Goal: Information Seeking & Learning: Learn about a topic

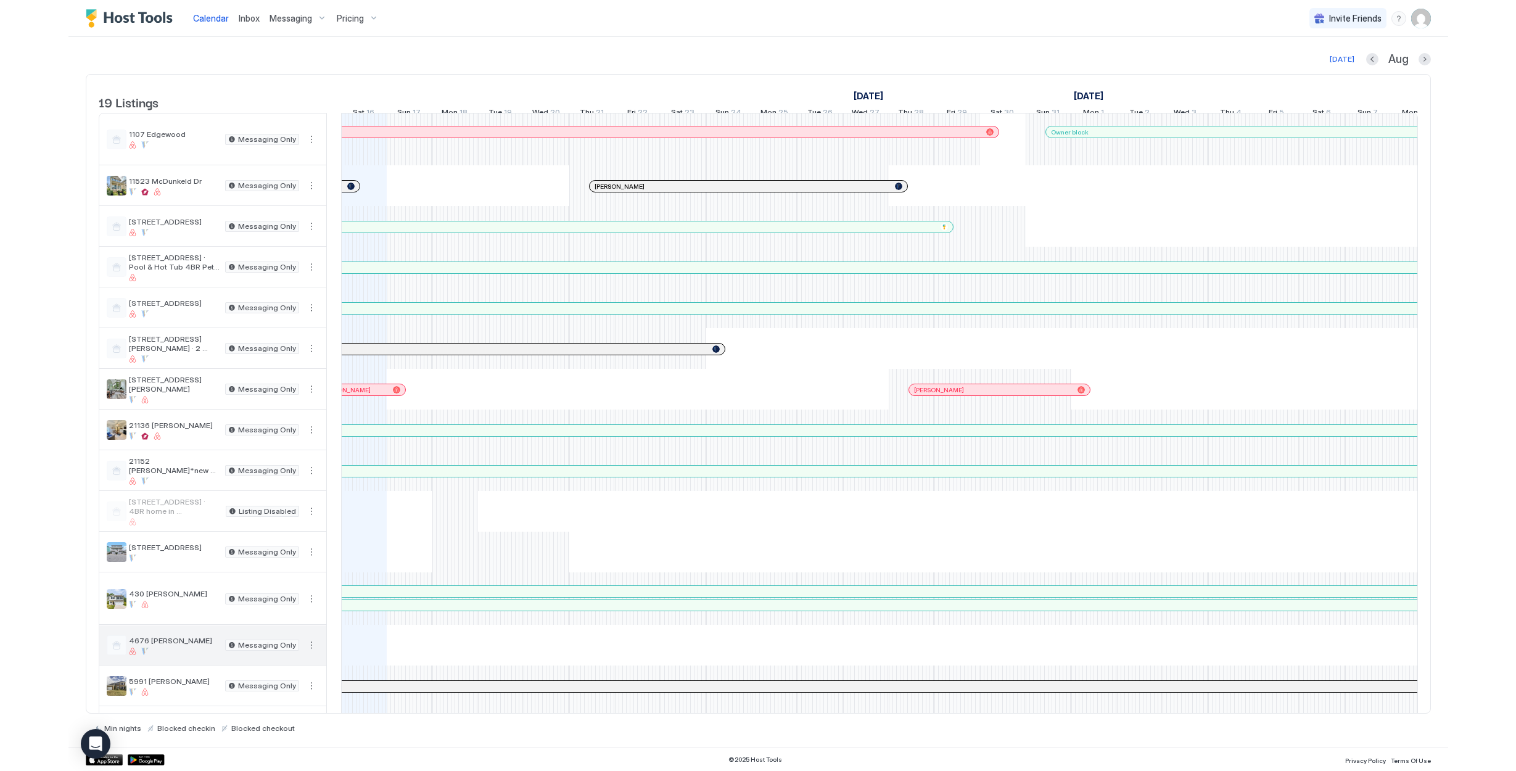
scroll to position [2, 0]
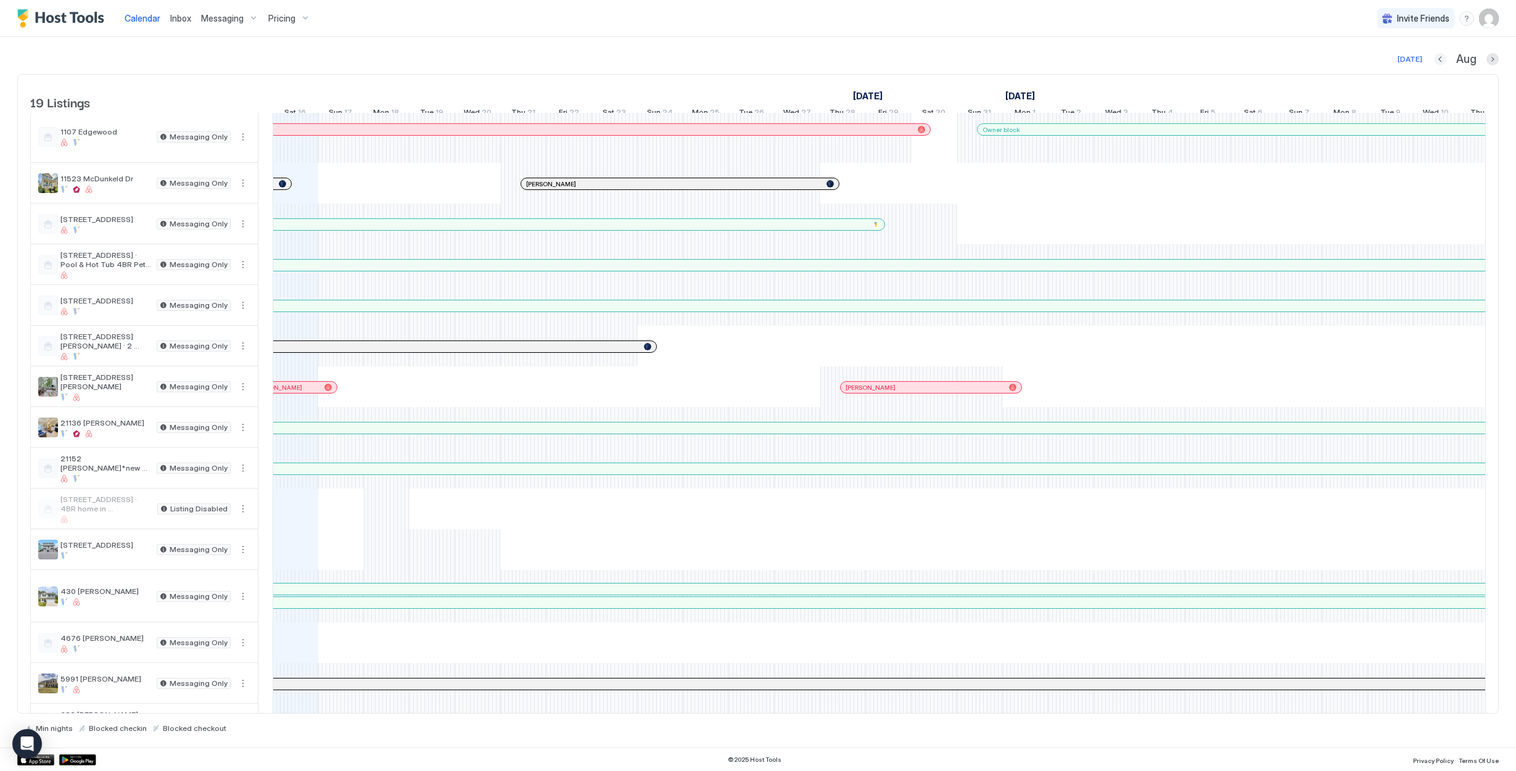
click at [1379, 57] on button "Previous month" at bounding box center [1440, 59] width 12 height 12
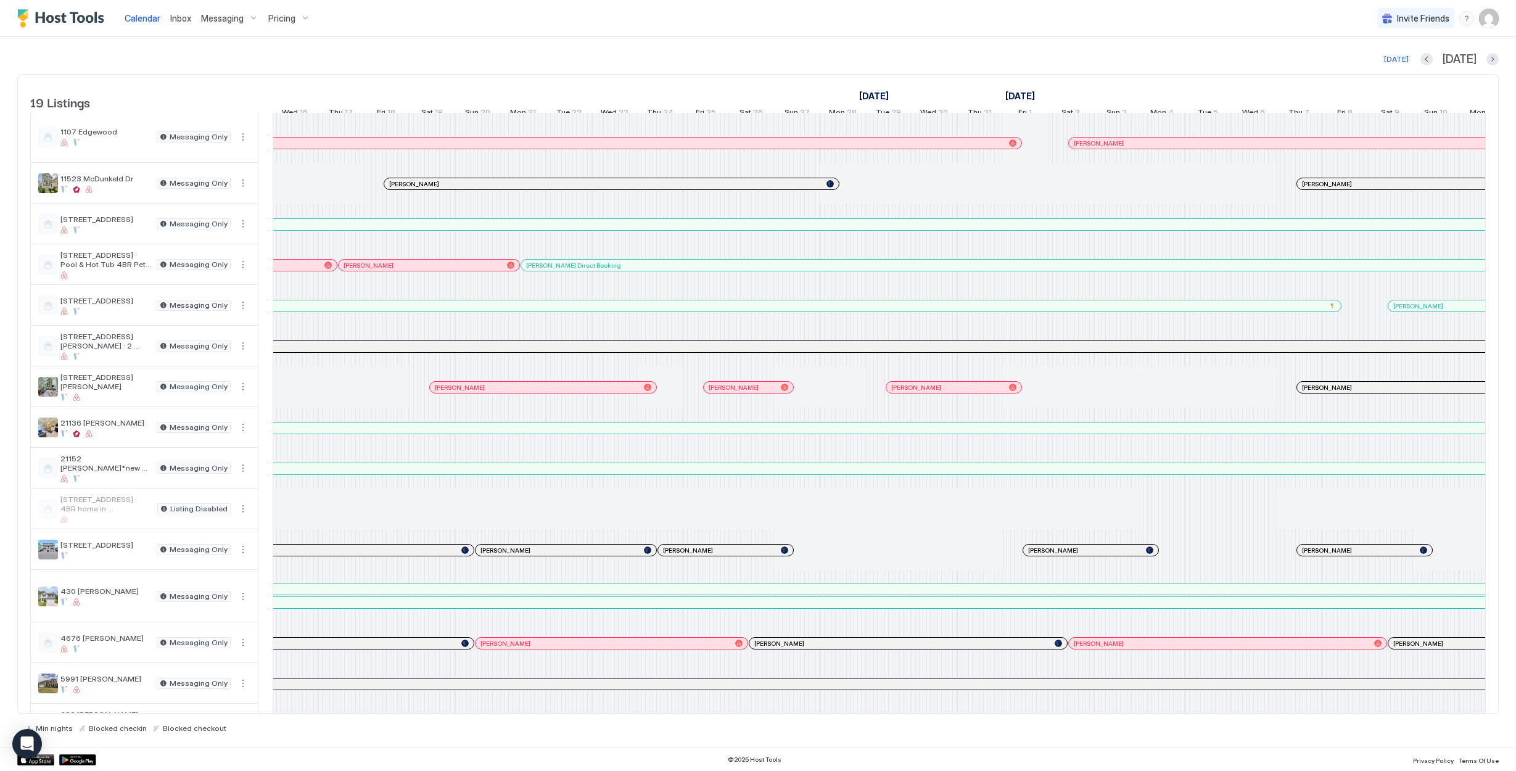
click at [835, 649] on div "[PERSON_NAME]" at bounding box center [908, 643] width 318 height 11
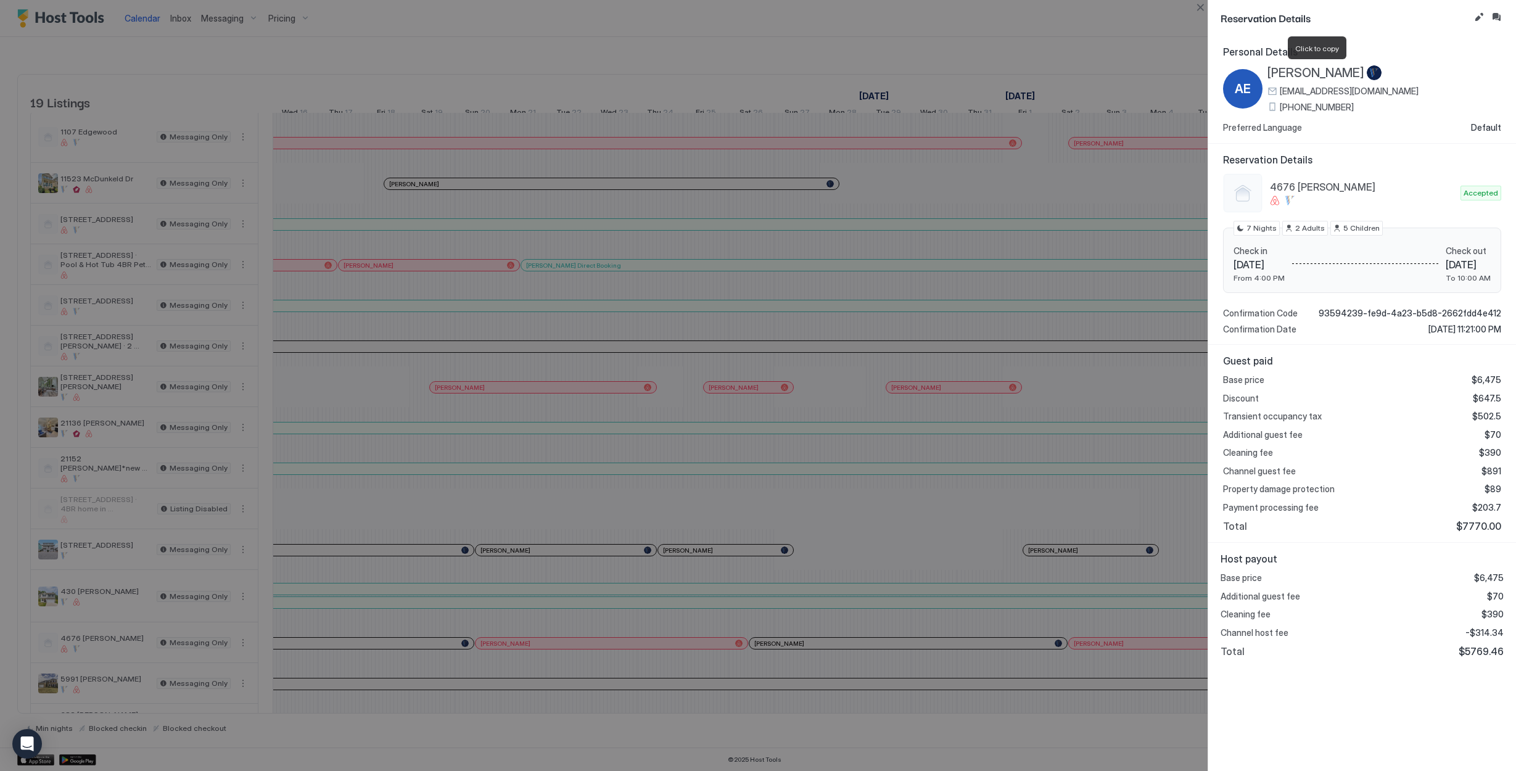
drag, startPoint x: 1269, startPoint y: 73, endPoint x: 1364, endPoint y: 75, distance: 94.4
click at [1364, 75] on span "[PERSON_NAME]" at bounding box center [1316, 72] width 97 height 15
copy span "[PERSON_NAME]"
click at [1205, 6] on button "Close" at bounding box center [1200, 7] width 15 height 15
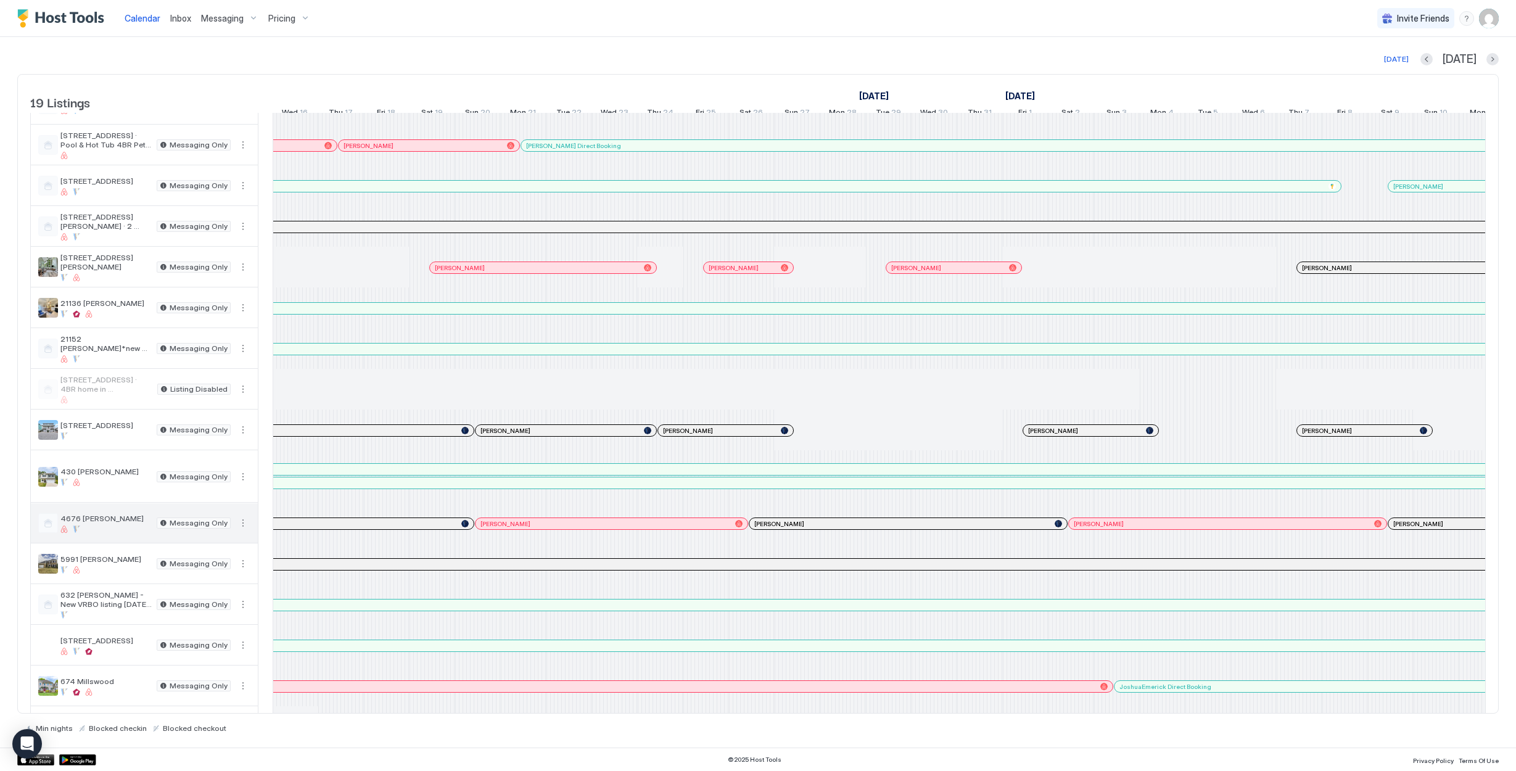
scroll to position [208, 0]
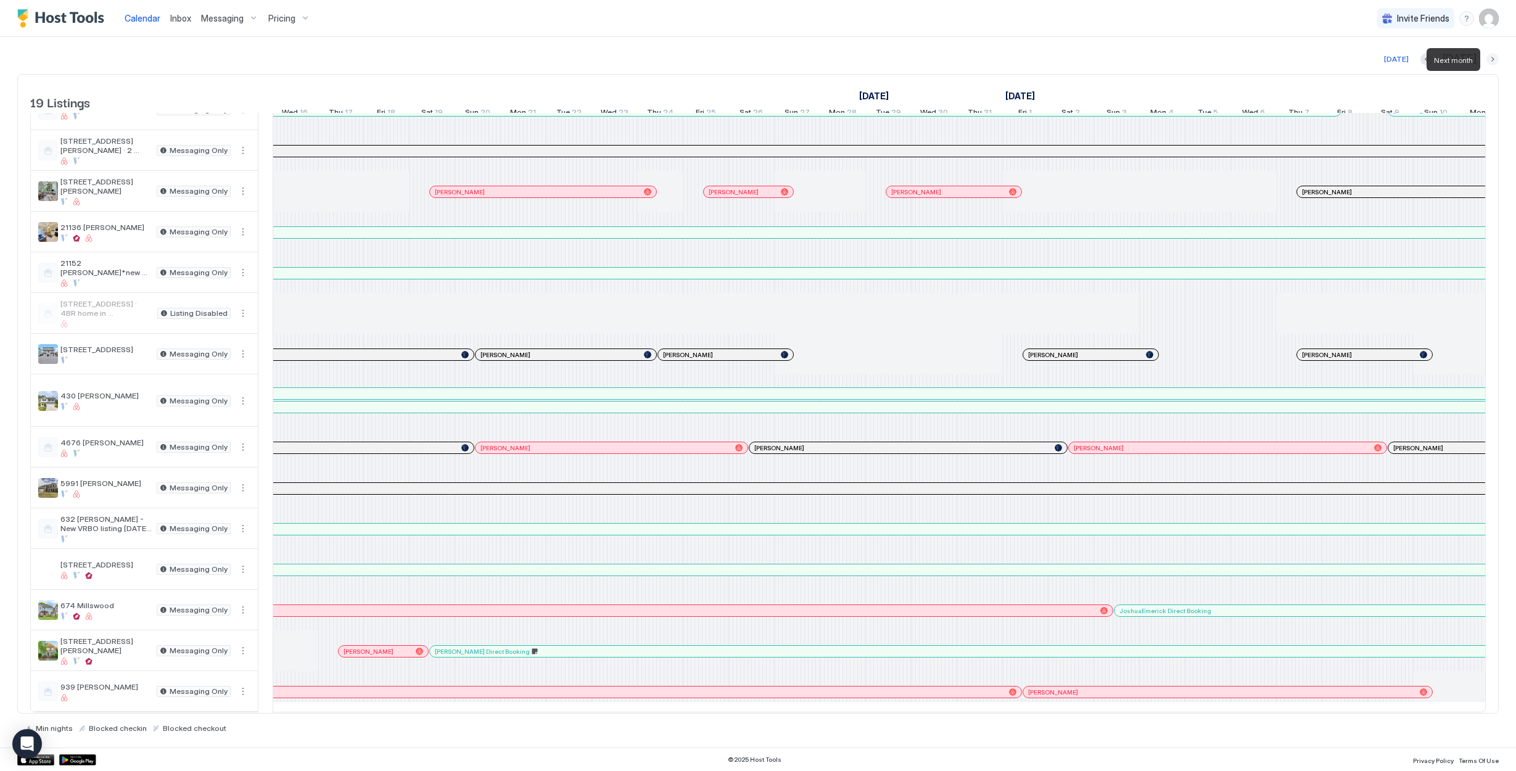
click at [1379, 59] on button "Next month" at bounding box center [1493, 59] width 12 height 12
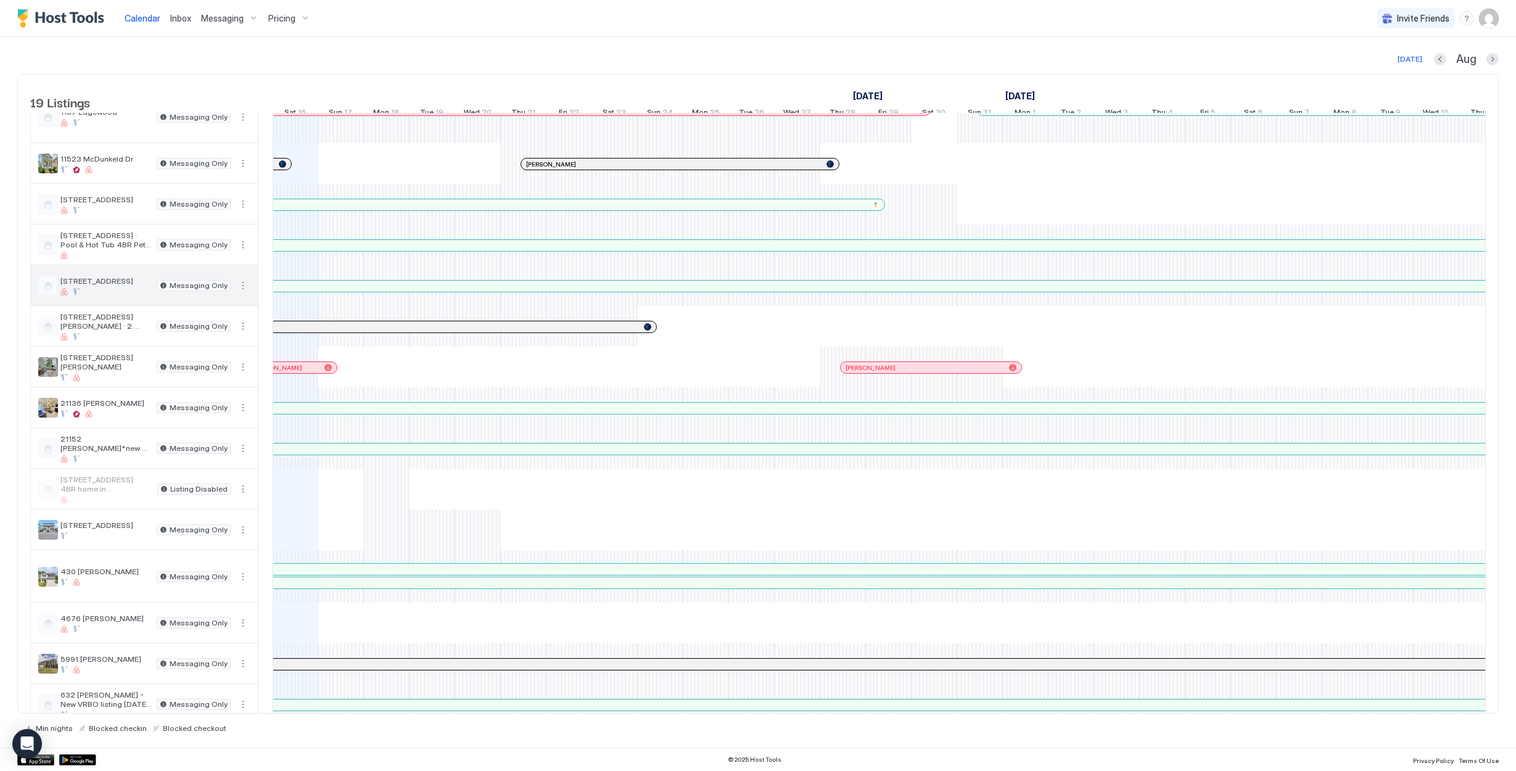
scroll to position [0, 0]
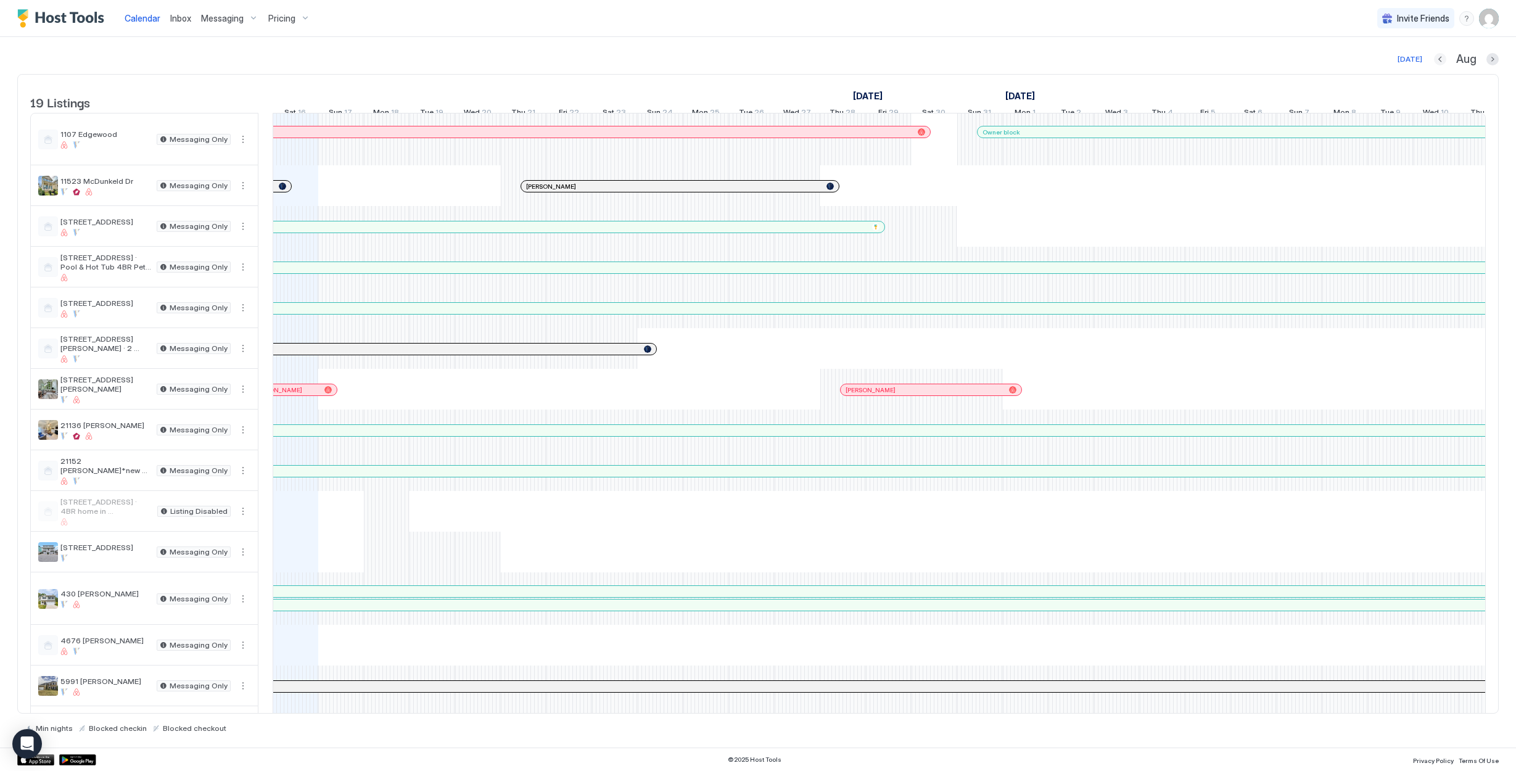
click at [1379, 59] on button "Previous month" at bounding box center [1440, 59] width 12 height 12
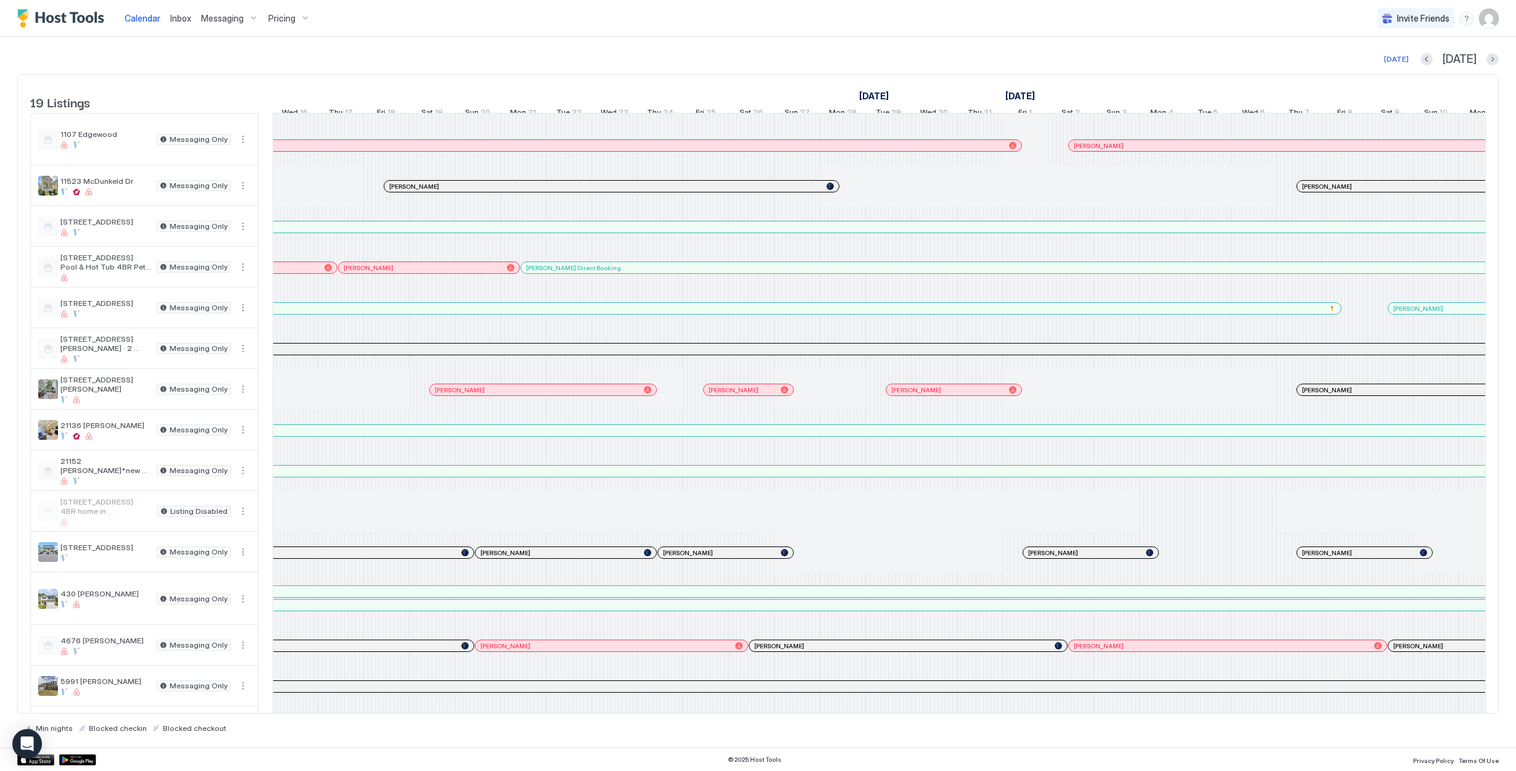
click at [1379, 59] on div "[DATE] [DATE]" at bounding box center [758, 59] width 1482 height 15
click at [1379, 60] on button "Previous month" at bounding box center [1427, 59] width 12 height 12
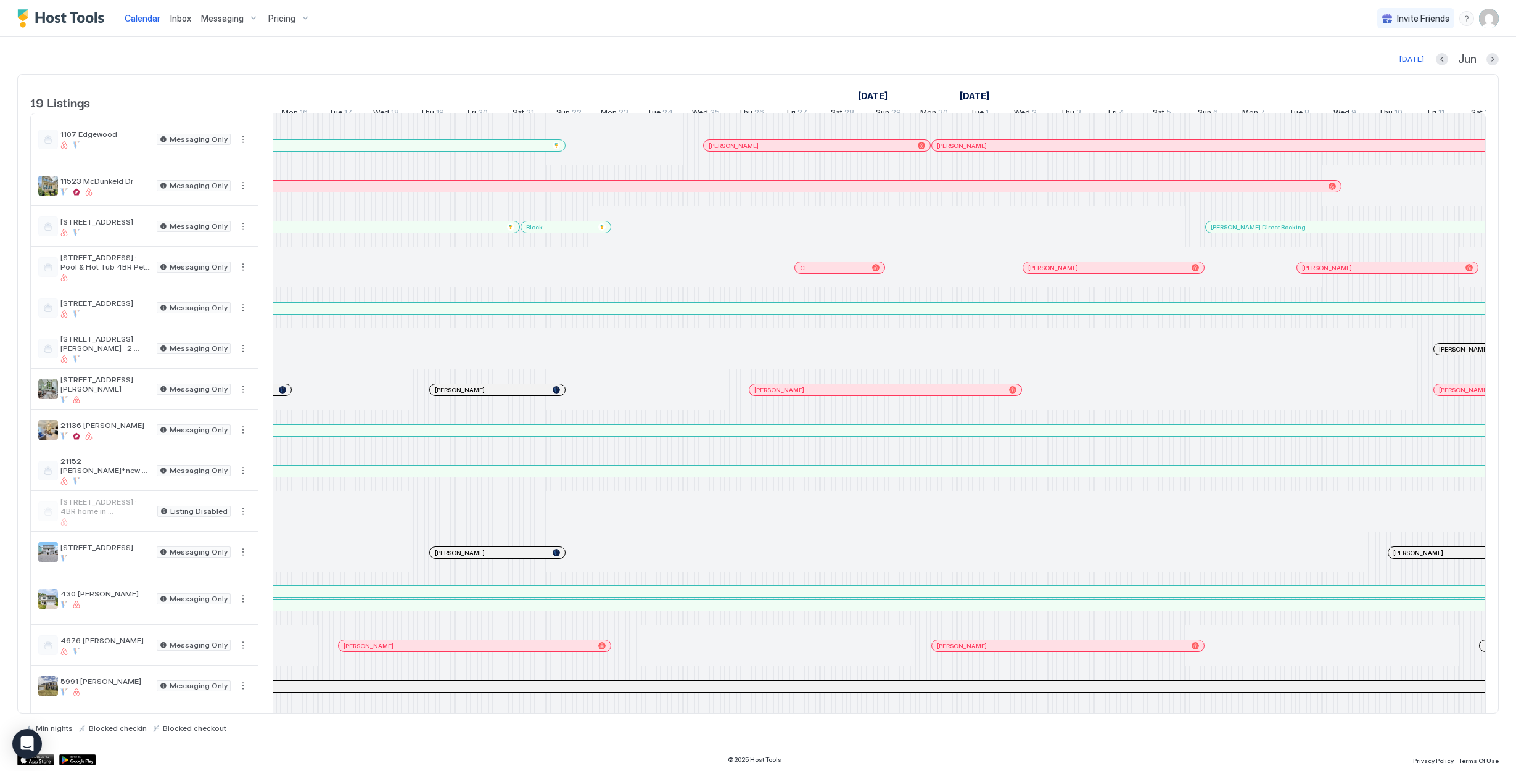
click at [390, 651] on div at bounding box center [390, 646] width 10 height 10
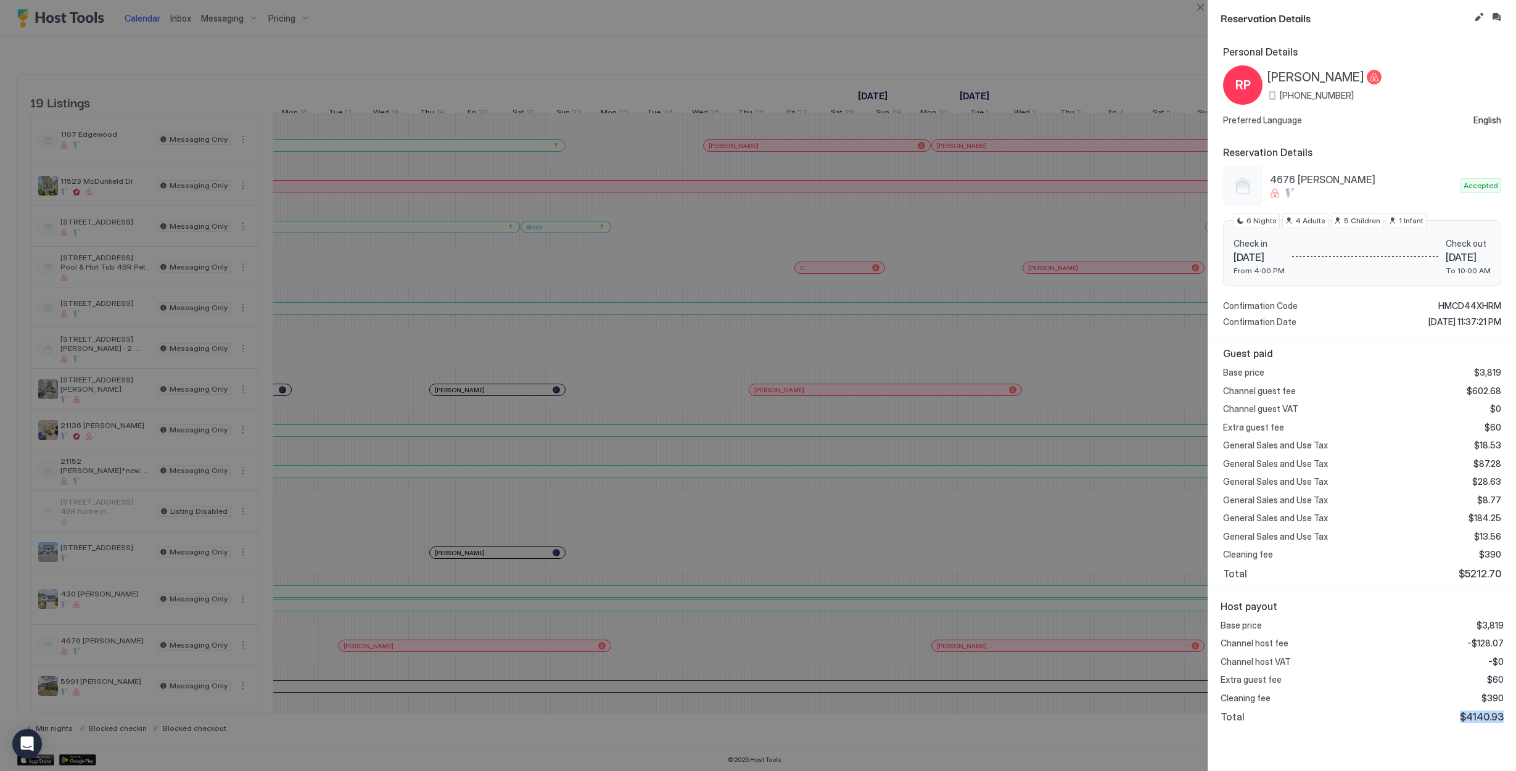
drag, startPoint x: 1504, startPoint y: 714, endPoint x: 1461, endPoint y: 711, distance: 43.2
click at [1379, 711] on div "Host payout Base price $3,819 Channel host fee -$128.07 Channel host VAT -$0 Ex…" at bounding box center [1362, 661] width 308 height 143
click at [1379, 711] on div "Total $4140.93" at bounding box center [1362, 717] width 283 height 12
drag, startPoint x: 1462, startPoint y: 696, endPoint x: 1497, endPoint y: 695, distance: 35.2
click at [1379, 695] on div "Cleaning fee $390" at bounding box center [1362, 698] width 283 height 11
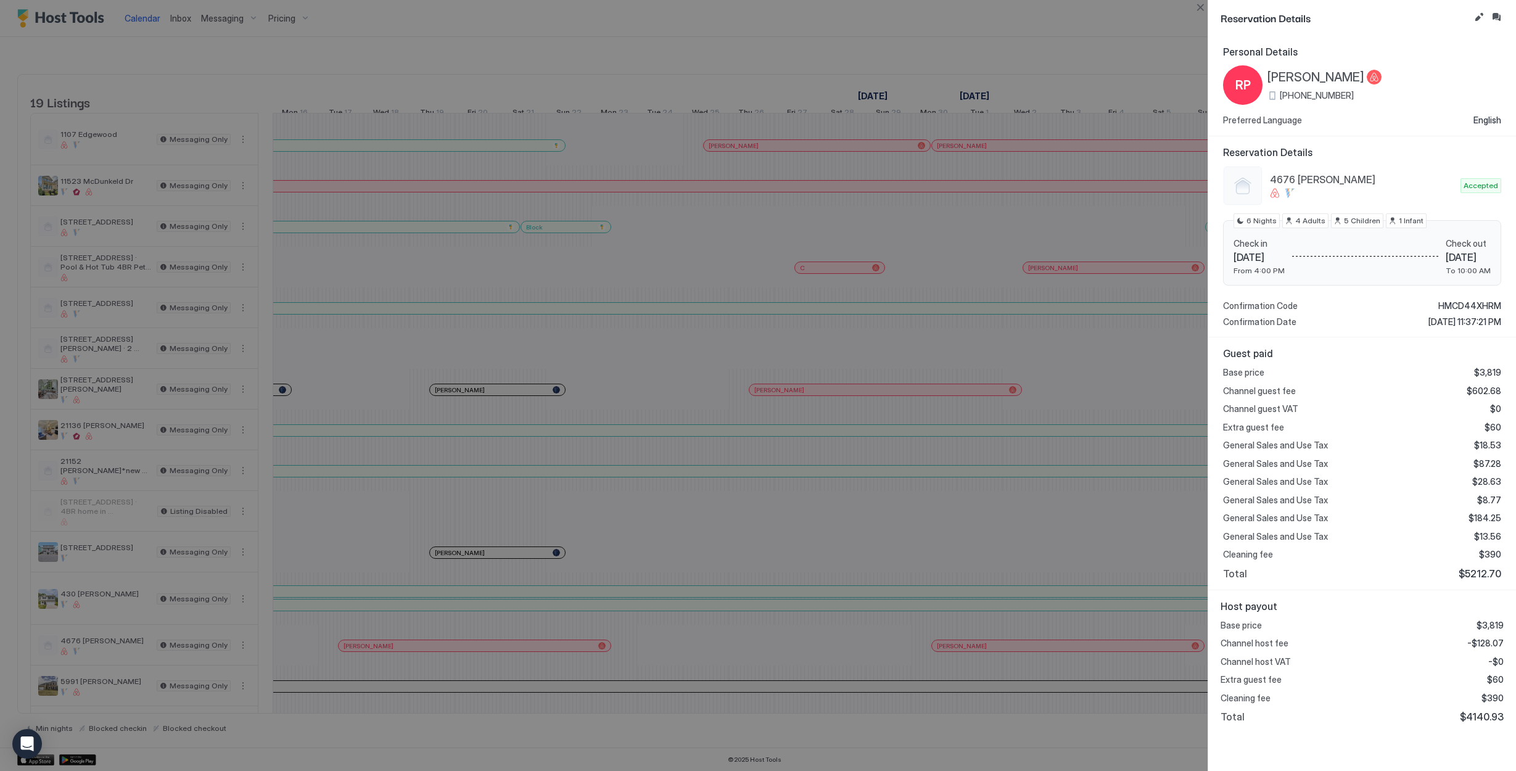
drag, startPoint x: 1497, startPoint y: 695, endPoint x: 1503, endPoint y: 693, distance: 6.3
click at [1379, 695] on span "$390" at bounding box center [1493, 698] width 22 height 11
drag, startPoint x: 1504, startPoint y: 693, endPoint x: 1489, endPoint y: 694, distance: 15.5
click at [1379, 694] on div "Host payout Base price $3,819 Channel host fee -$128.07 Channel host VAT -$0 Ex…" at bounding box center [1362, 661] width 308 height 143
click at [1379, 694] on span "$390" at bounding box center [1493, 698] width 22 height 11
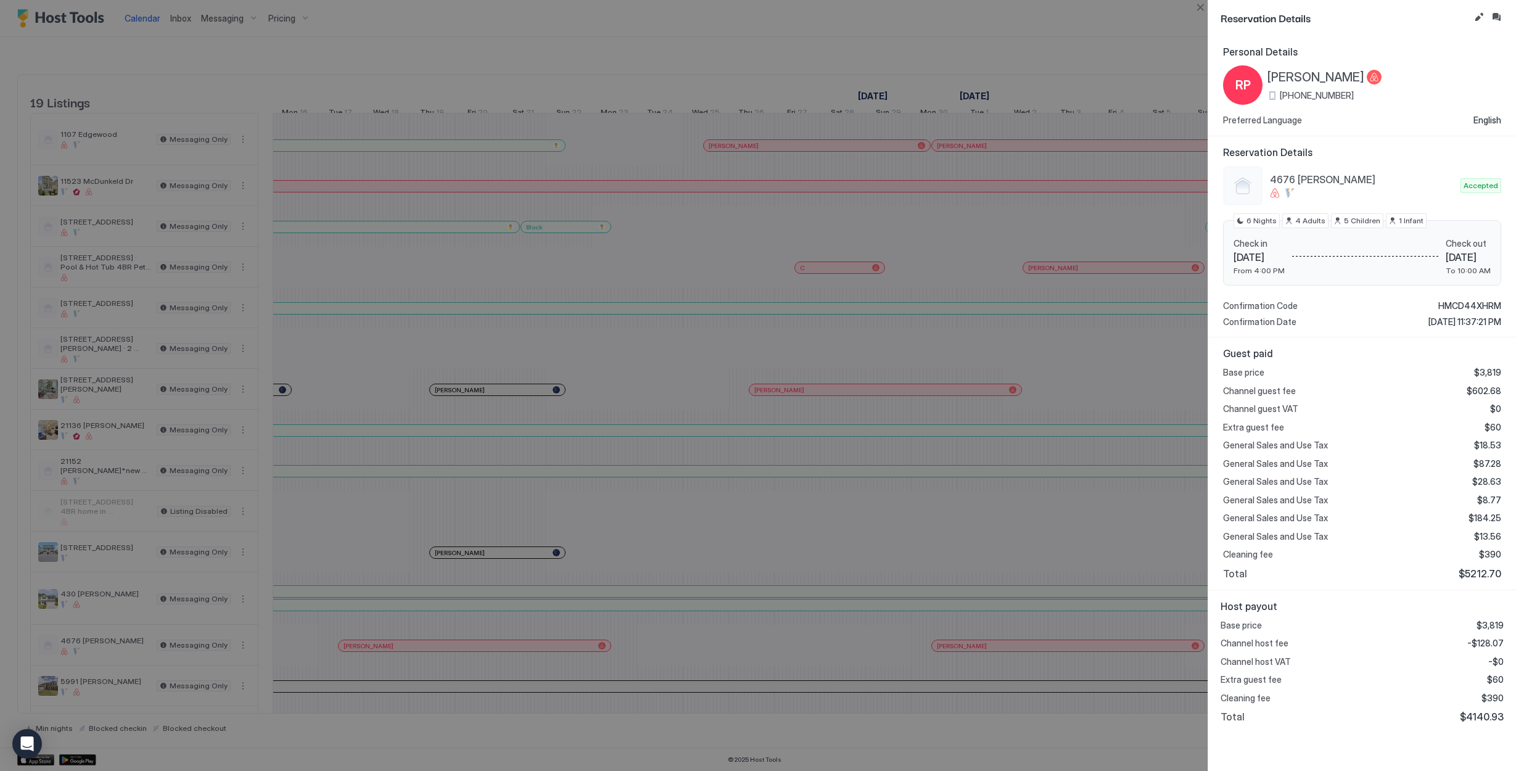
drag, startPoint x: 1487, startPoint y: 696, endPoint x: 1493, endPoint y: 694, distance: 7.0
click at [1379, 695] on span "$390" at bounding box center [1493, 698] width 22 height 11
click at [1379, 694] on span "$390" at bounding box center [1493, 698] width 22 height 11
click at [1379, 693] on div "Cleaning fee $390" at bounding box center [1362, 698] width 283 height 11
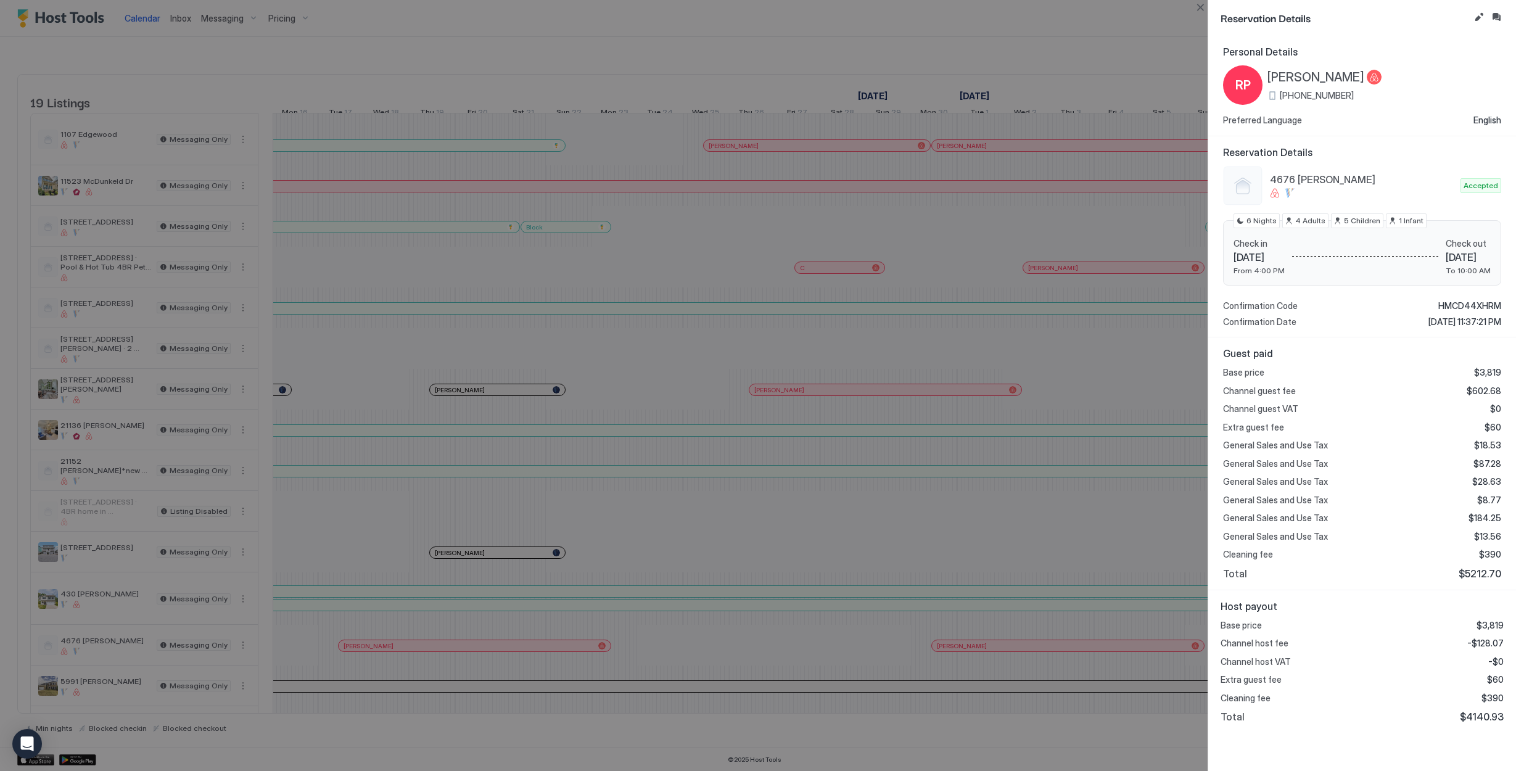
click at [797, 564] on div at bounding box center [758, 385] width 1516 height 771
click at [1202, 6] on button "Close" at bounding box center [1200, 7] width 15 height 15
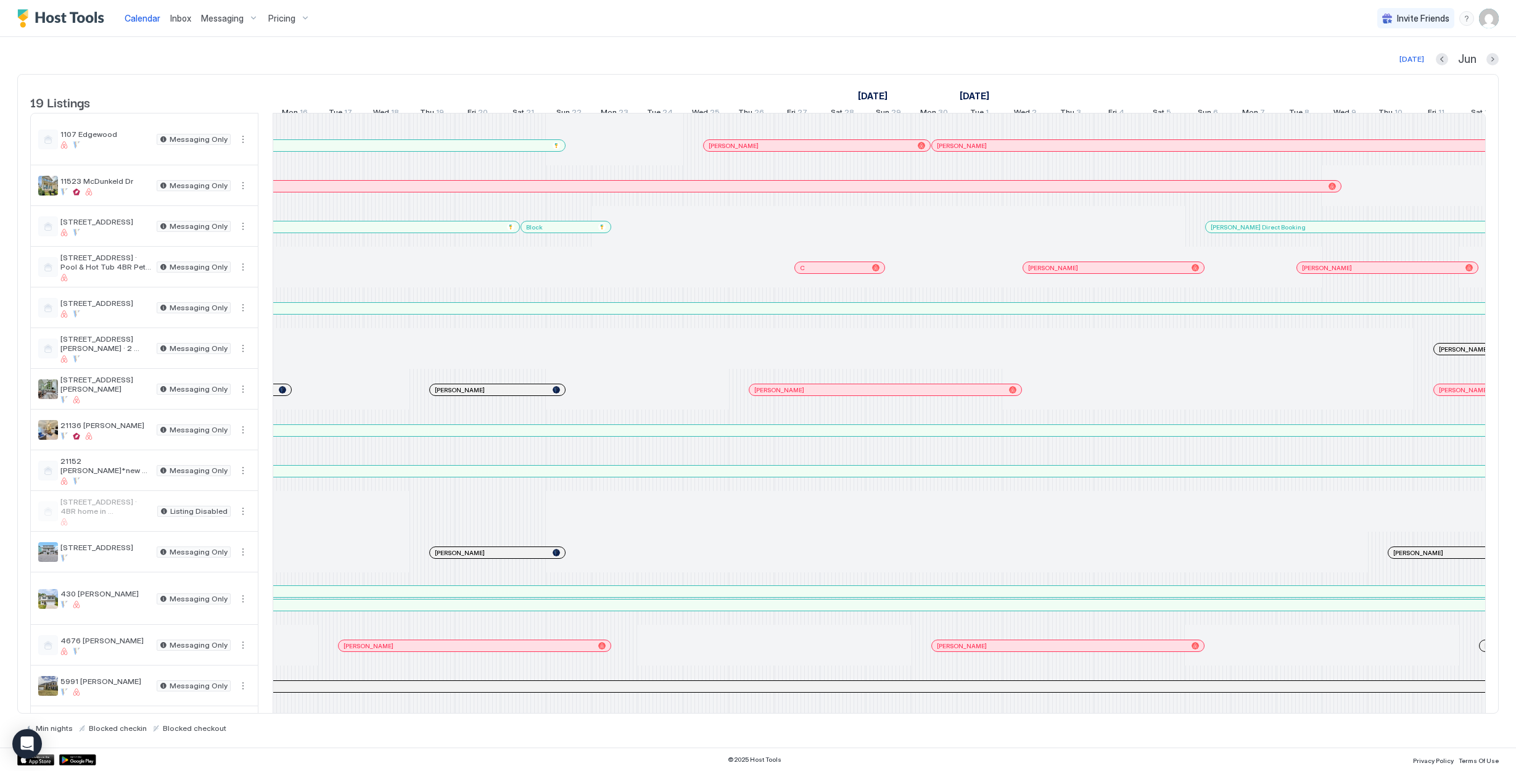
click at [973, 651] on div at bounding box center [973, 646] width 10 height 10
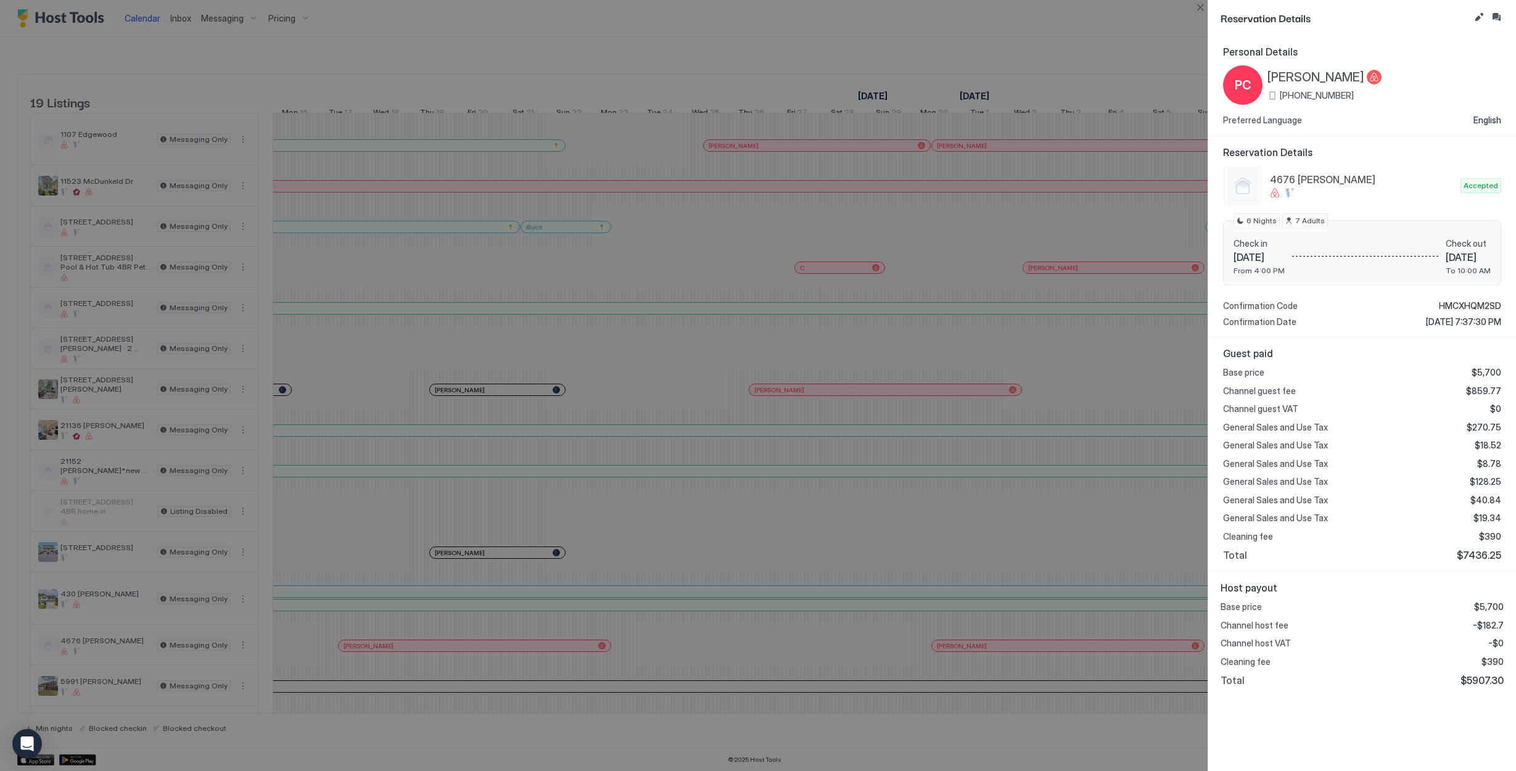
click at [957, 534] on div at bounding box center [758, 385] width 1516 height 771
click at [1203, 11] on button "Close" at bounding box center [1200, 7] width 15 height 15
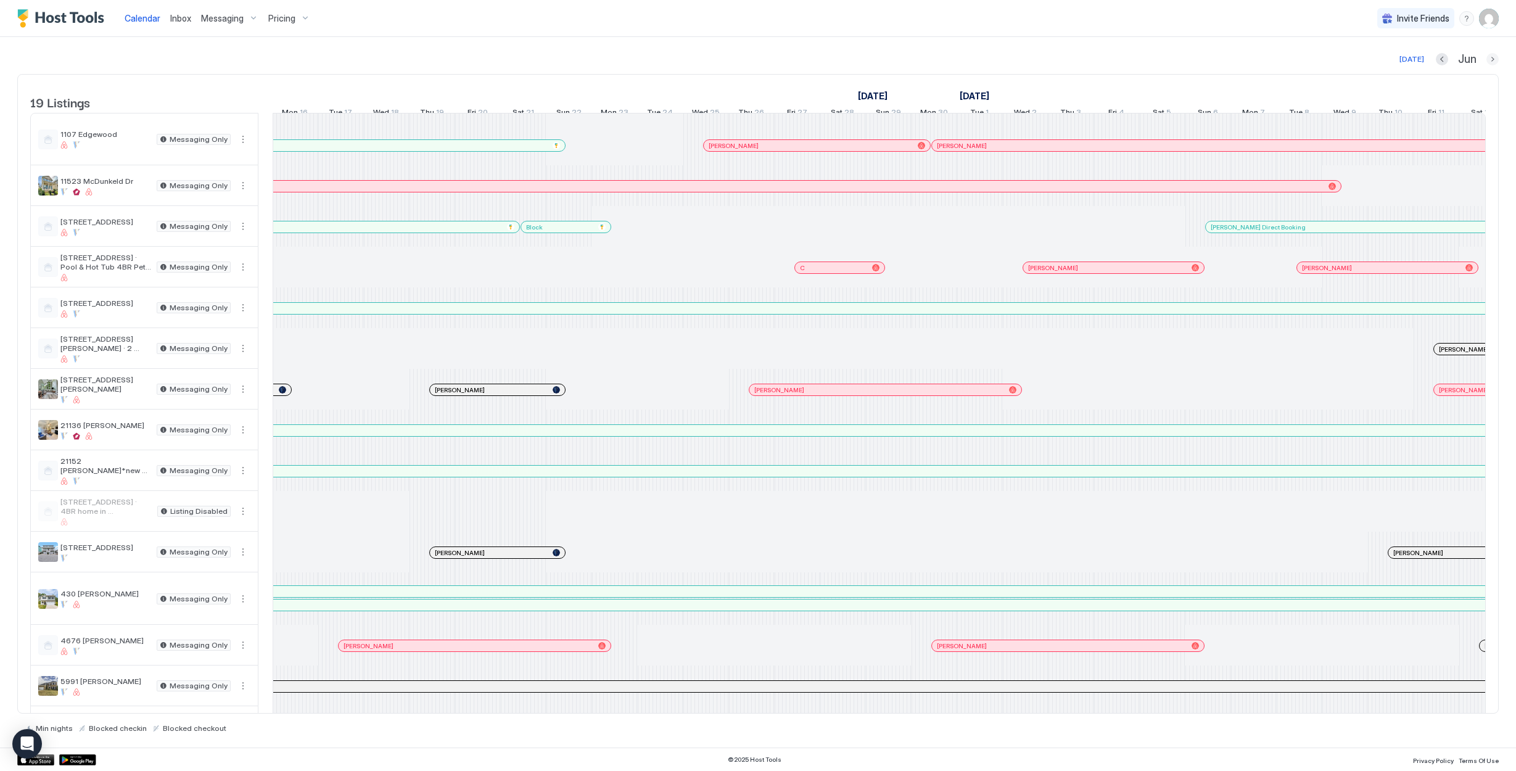
click at [1379, 62] on button "Next month" at bounding box center [1493, 59] width 12 height 12
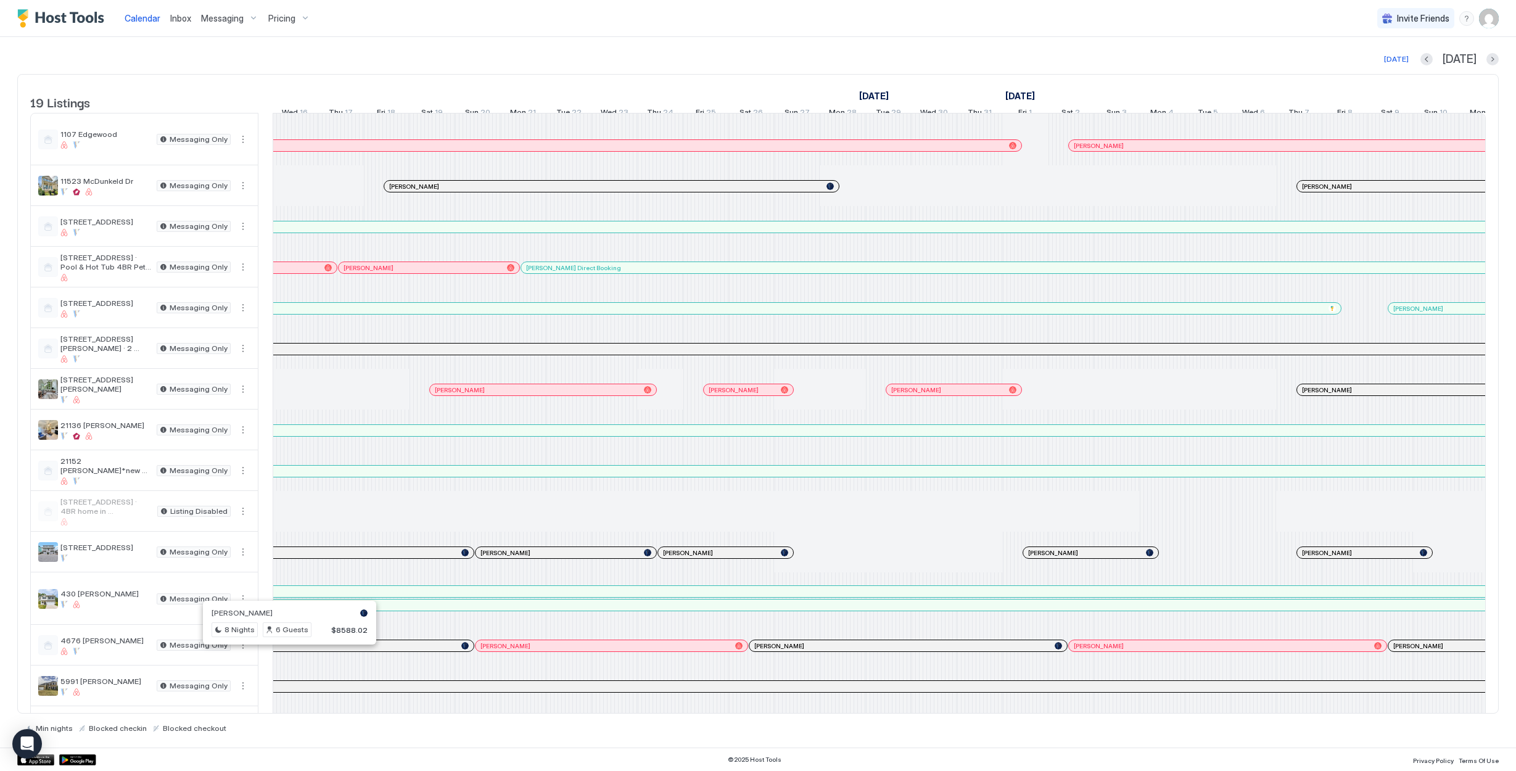
click at [292, 651] on div at bounding box center [292, 646] width 10 height 10
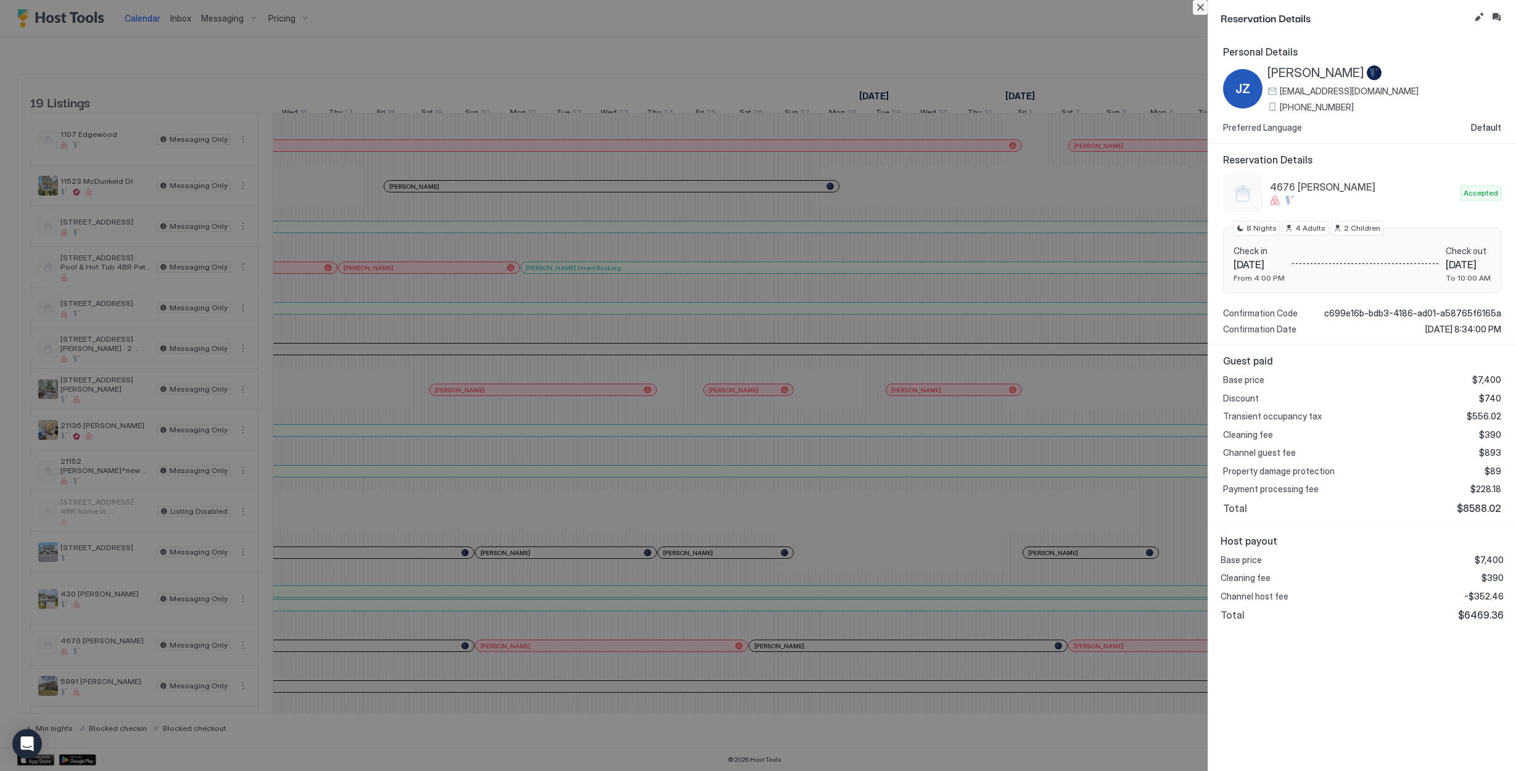
click at [1200, 12] on button "Close" at bounding box center [1200, 7] width 15 height 15
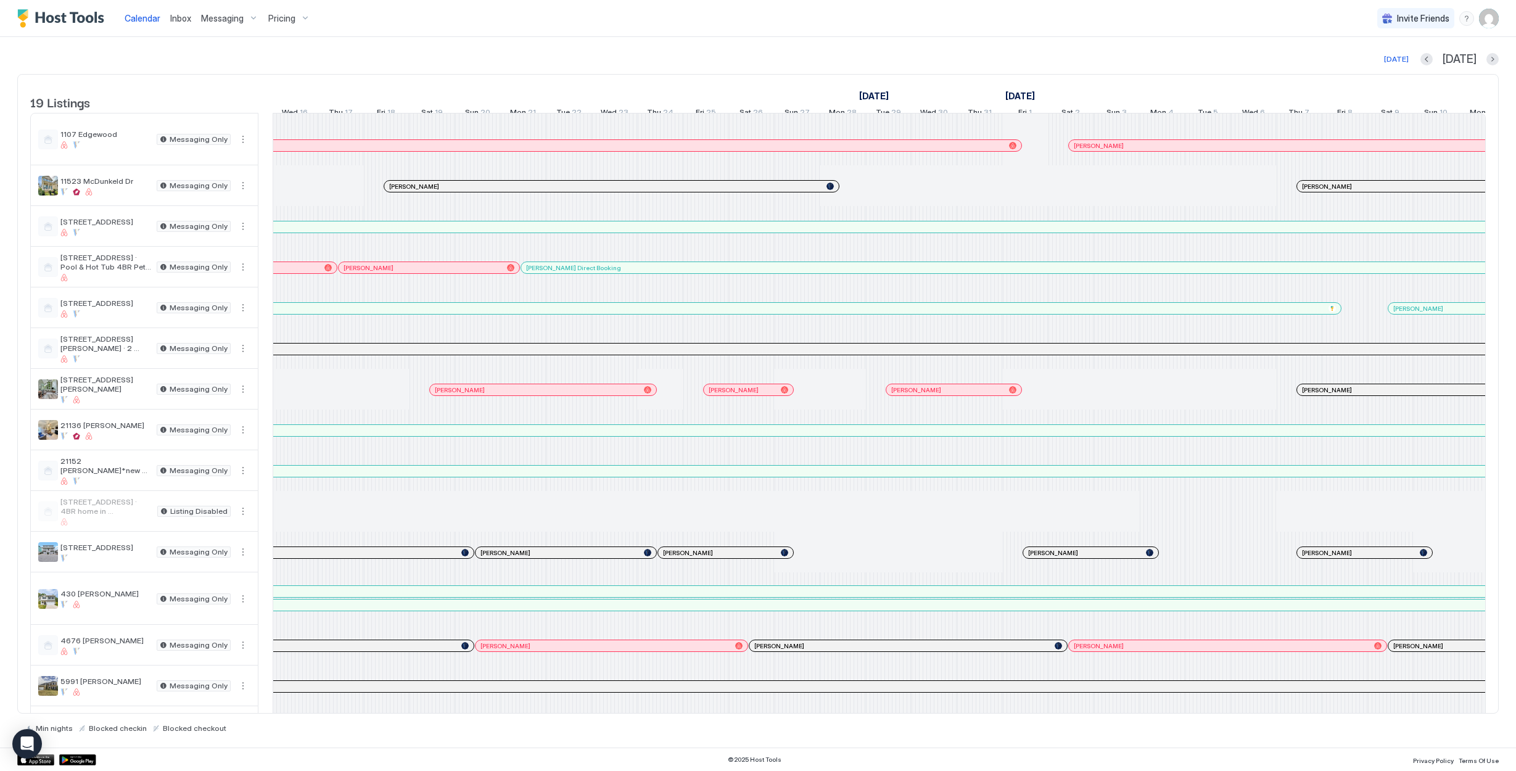
click at [523, 651] on div at bounding box center [523, 646] width 10 height 10
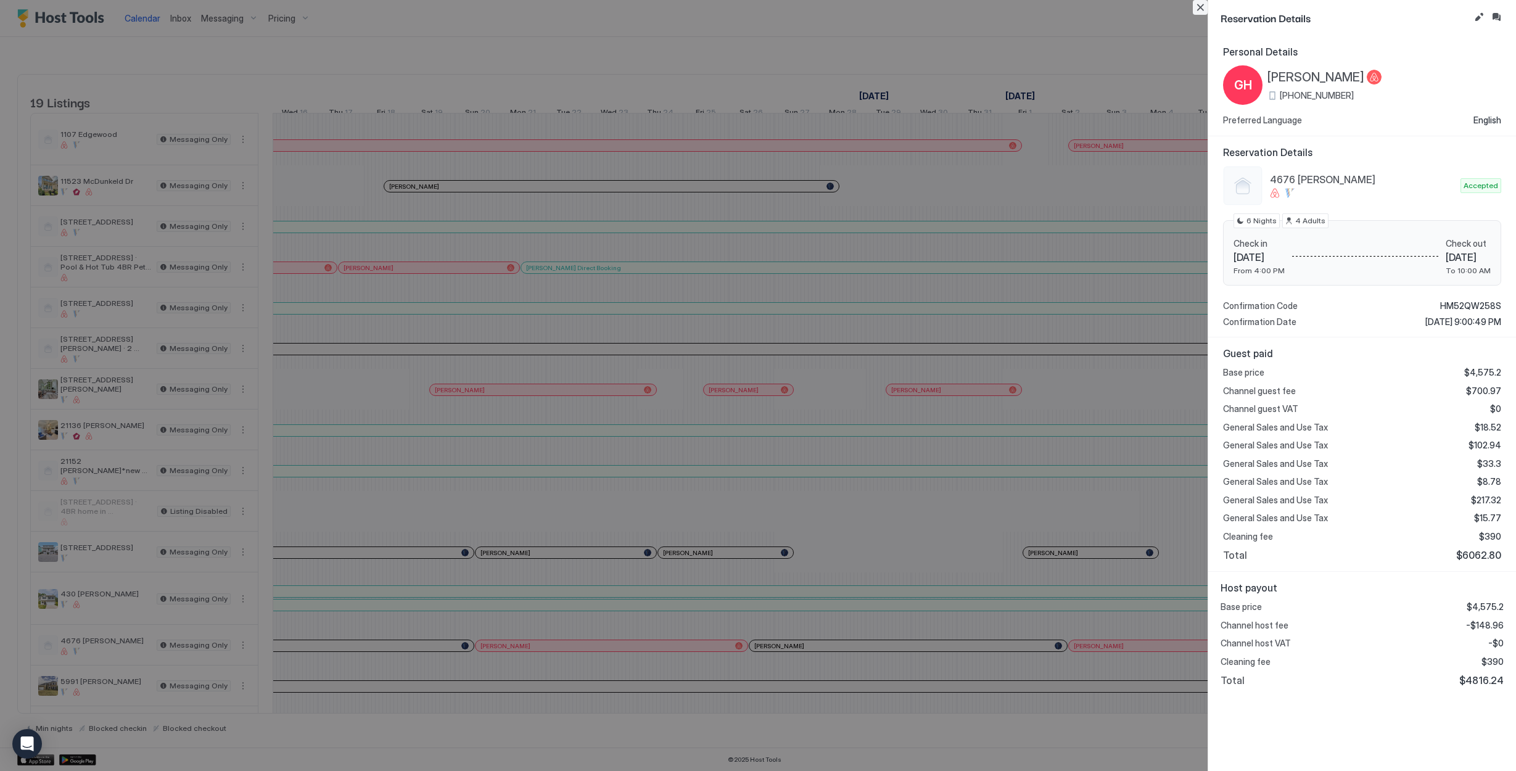
click at [1204, 7] on button "Close" at bounding box center [1200, 7] width 15 height 15
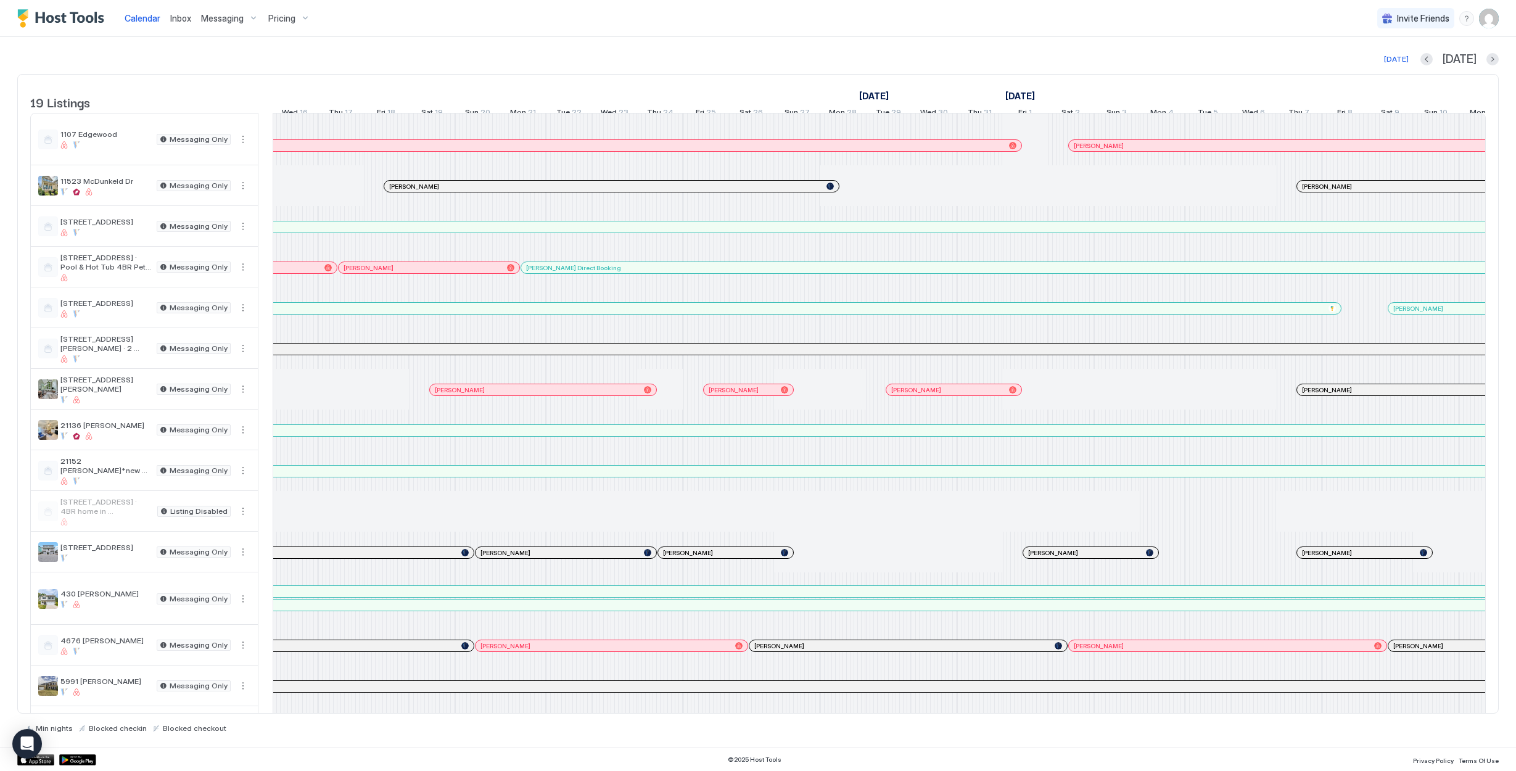
click at [795, 651] on div at bounding box center [795, 646] width 10 height 10
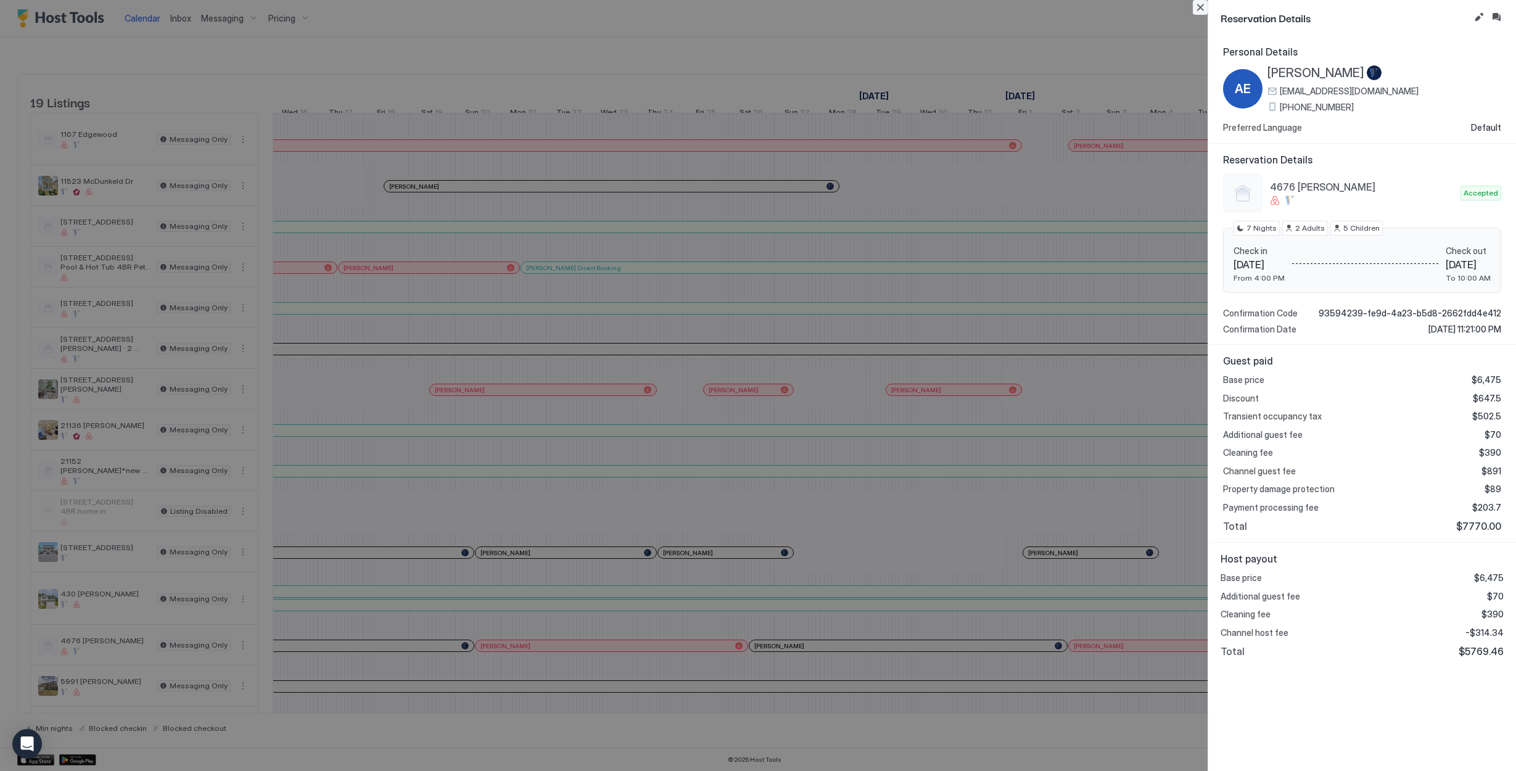
click at [1202, 10] on button "Close" at bounding box center [1200, 7] width 15 height 15
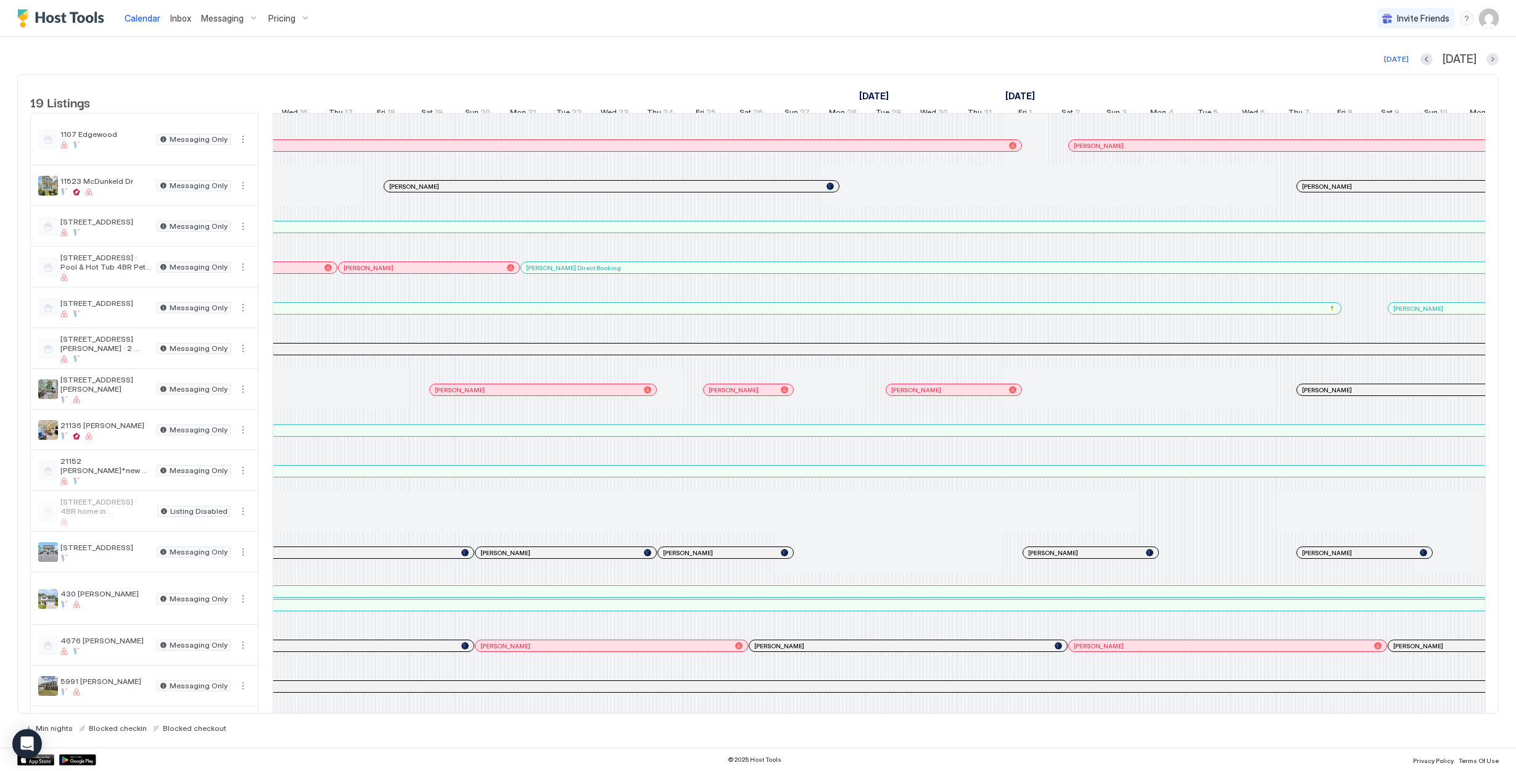
click at [1118, 651] on div at bounding box center [1118, 646] width 10 height 10
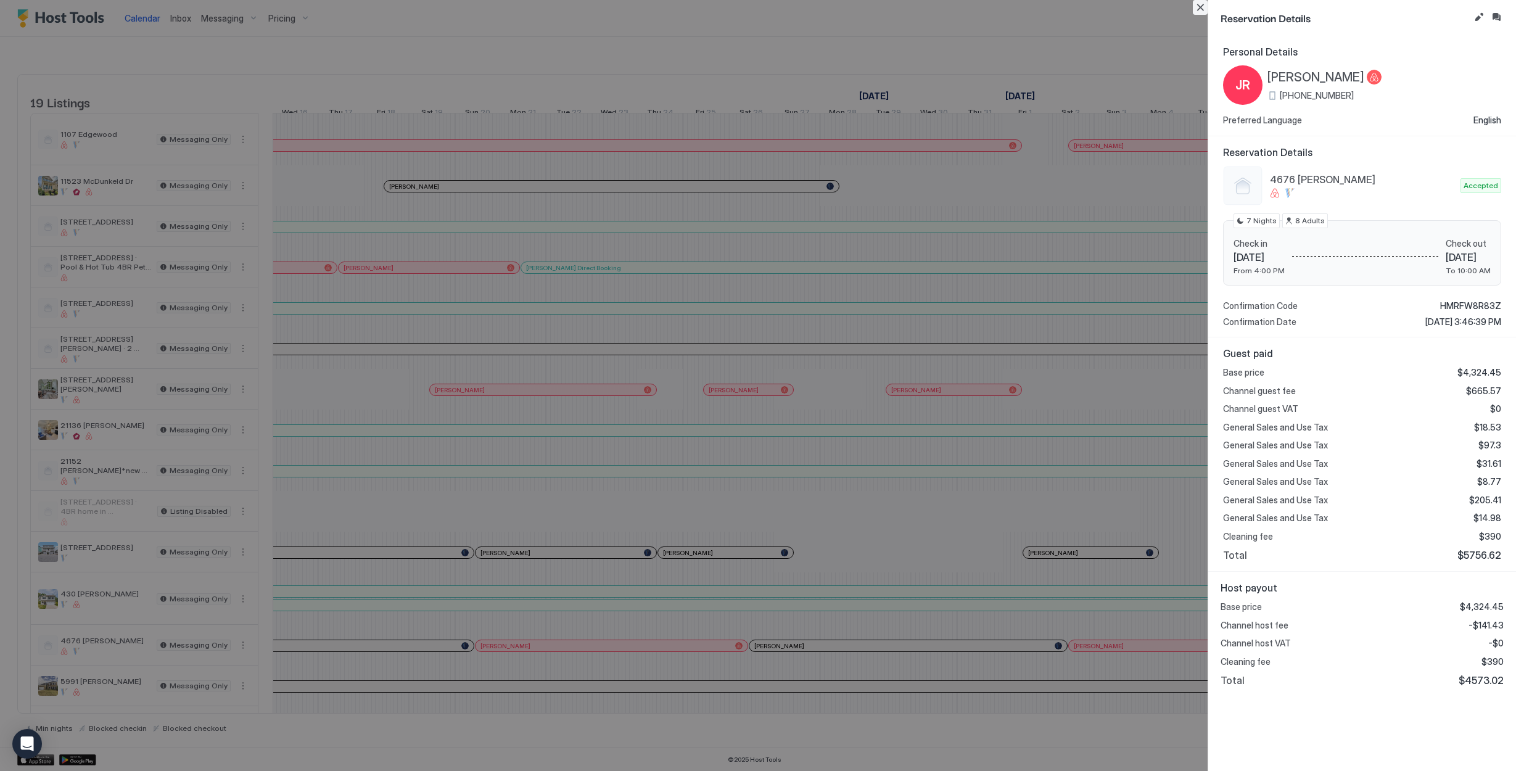
click at [1202, 5] on button "Close" at bounding box center [1200, 7] width 15 height 15
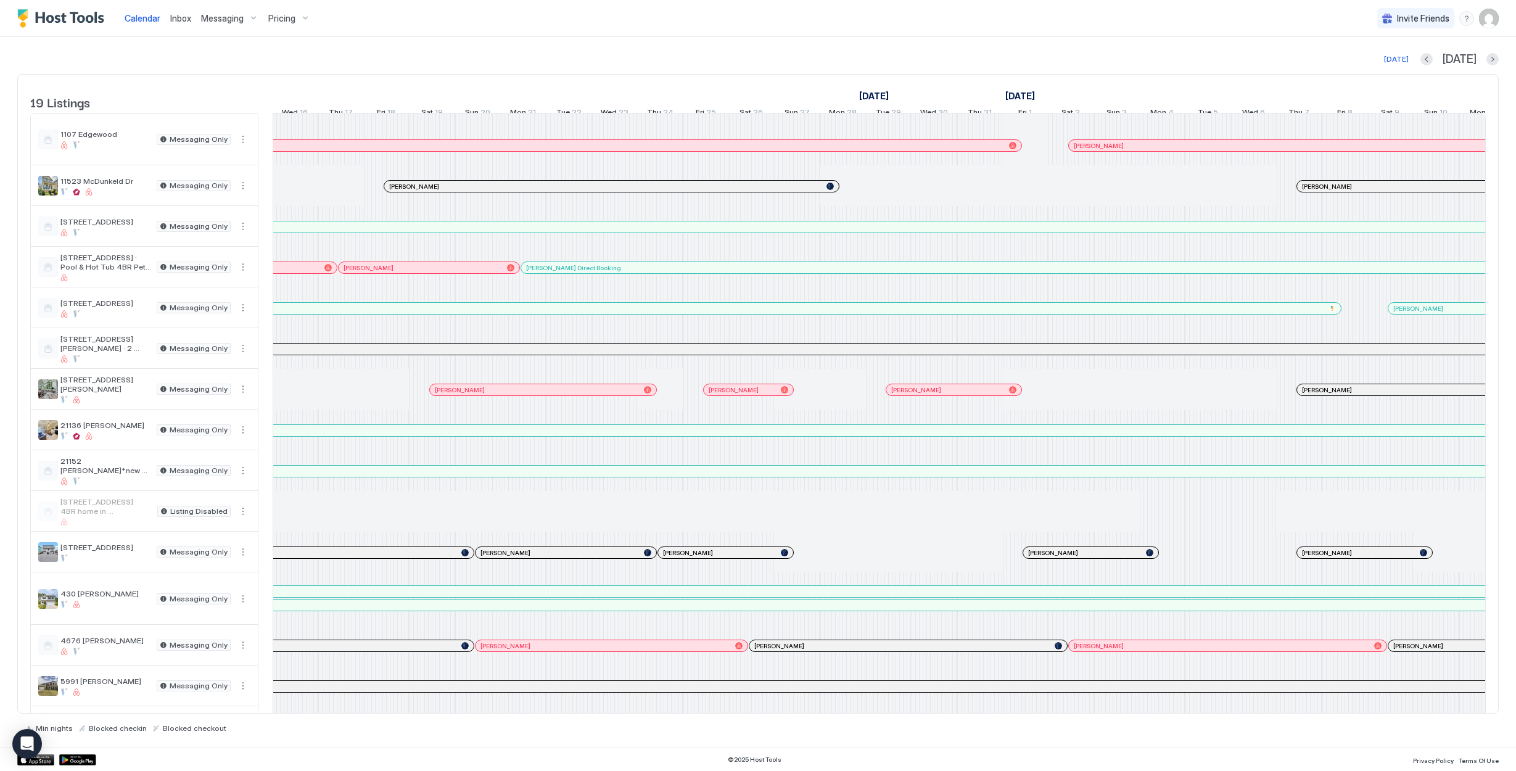
click at [1379, 651] on div at bounding box center [1408, 646] width 10 height 10
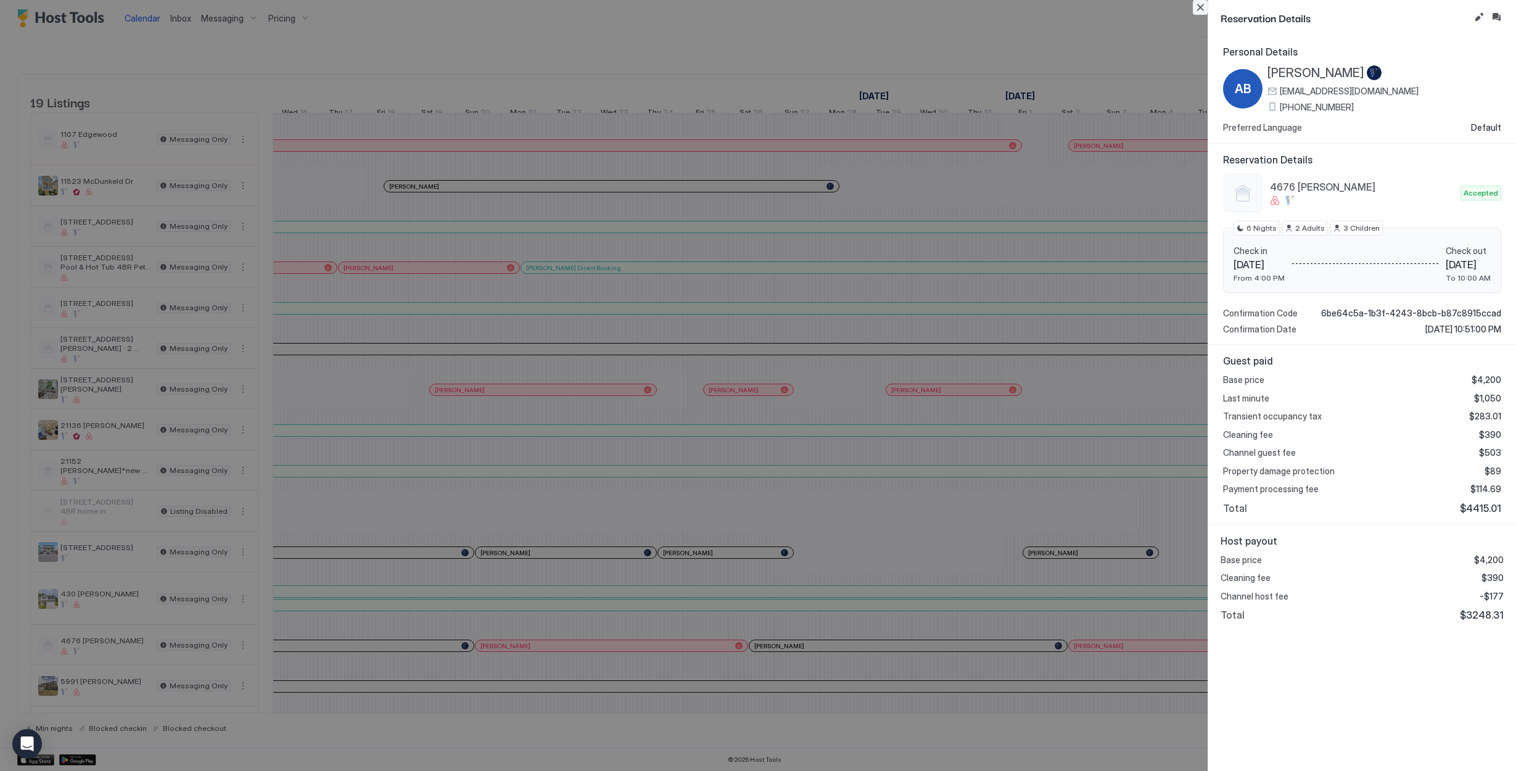
click at [1205, 9] on button "Close" at bounding box center [1200, 7] width 15 height 15
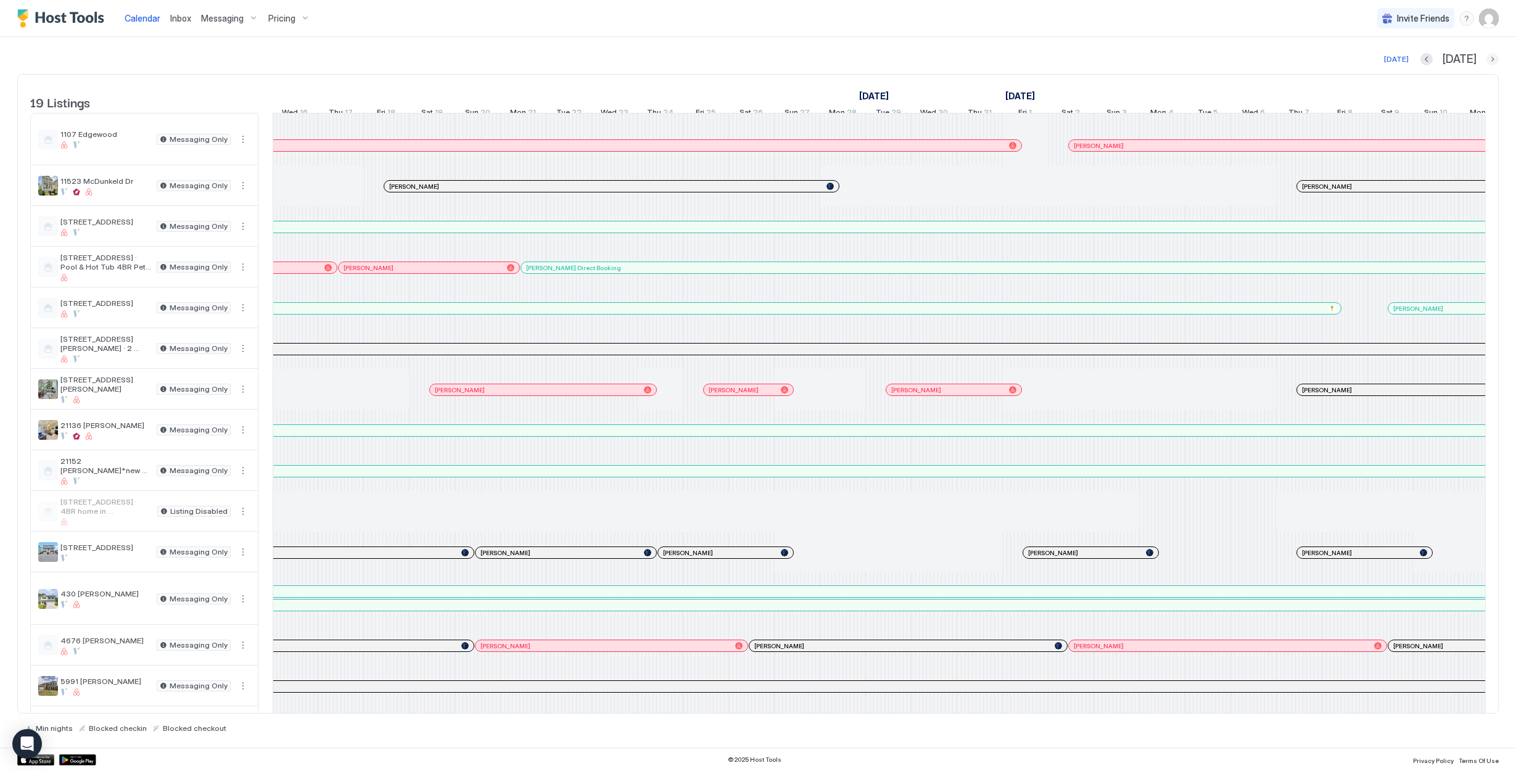
click at [1379, 60] on button "Next month" at bounding box center [1493, 59] width 12 height 12
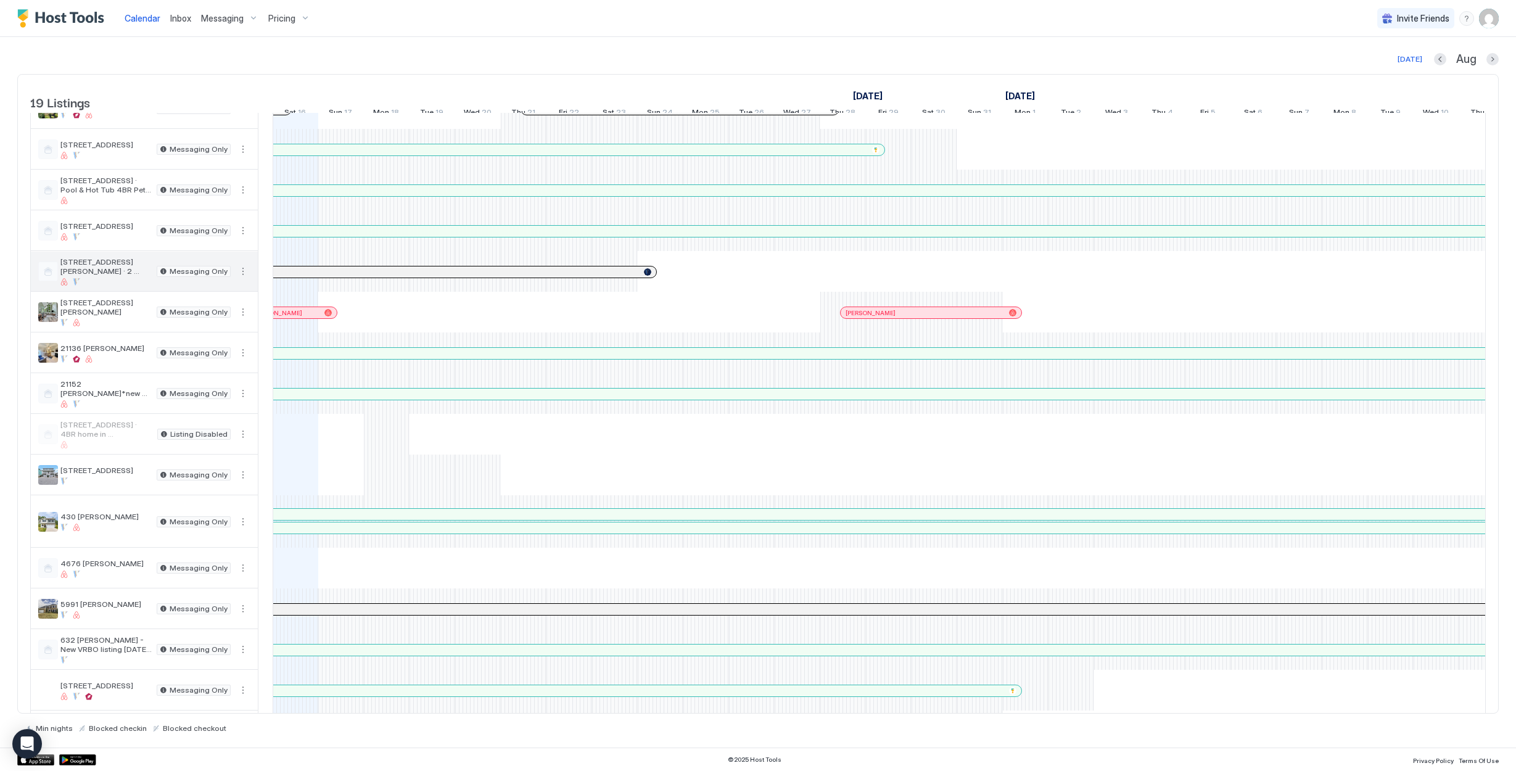
scroll to position [57, 0]
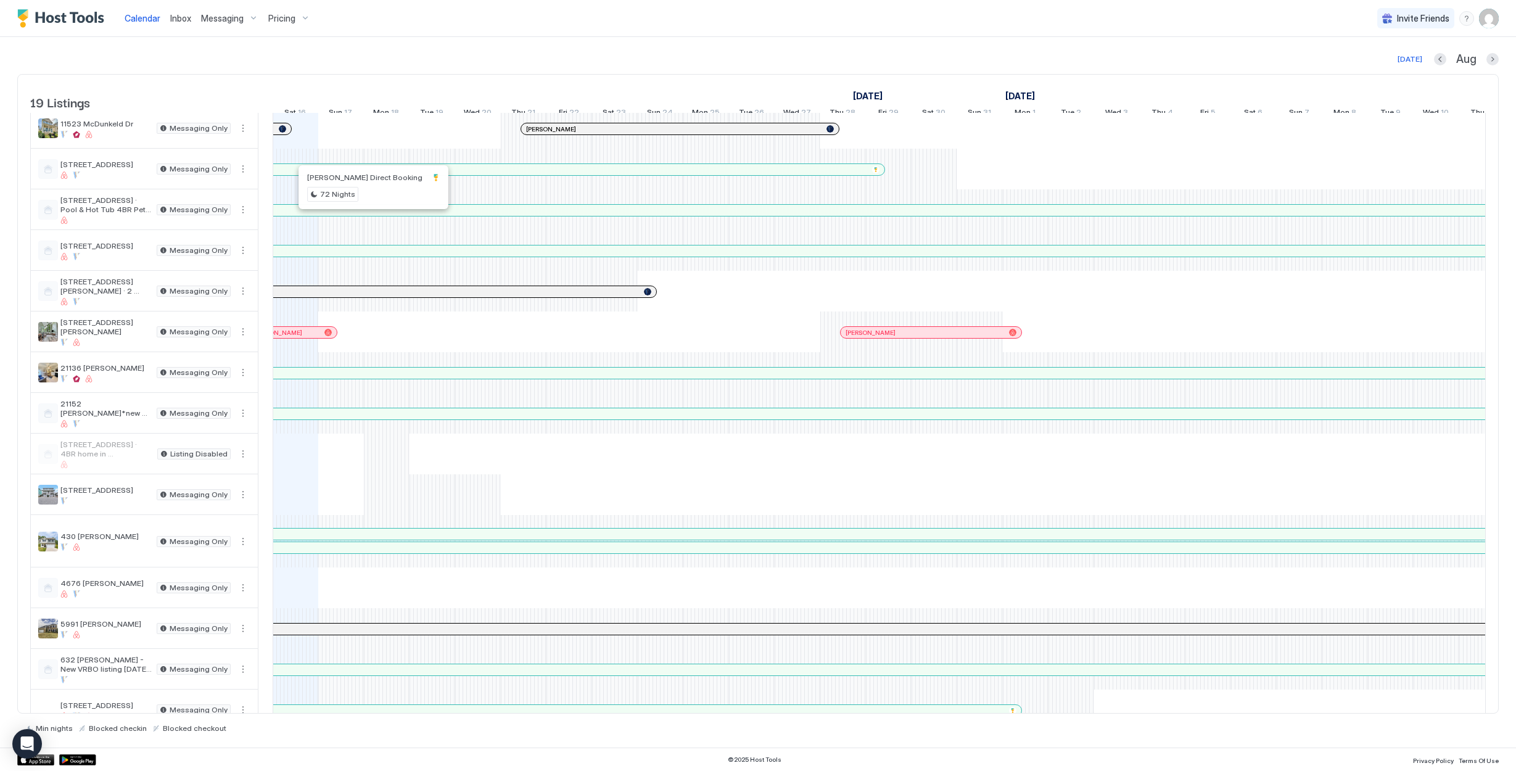
click at [366, 215] on div at bounding box center [366, 210] width 10 height 10
